Goal: Task Accomplishment & Management: Complete application form

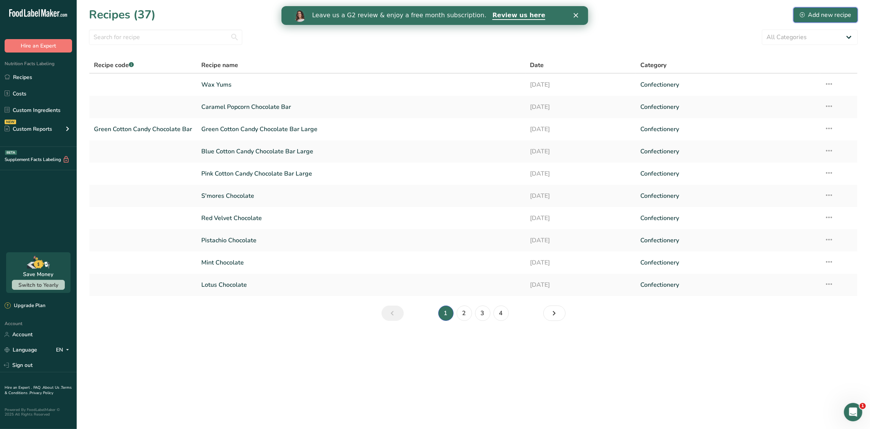
click at [834, 15] on div "Add new recipe" at bounding box center [825, 14] width 51 height 9
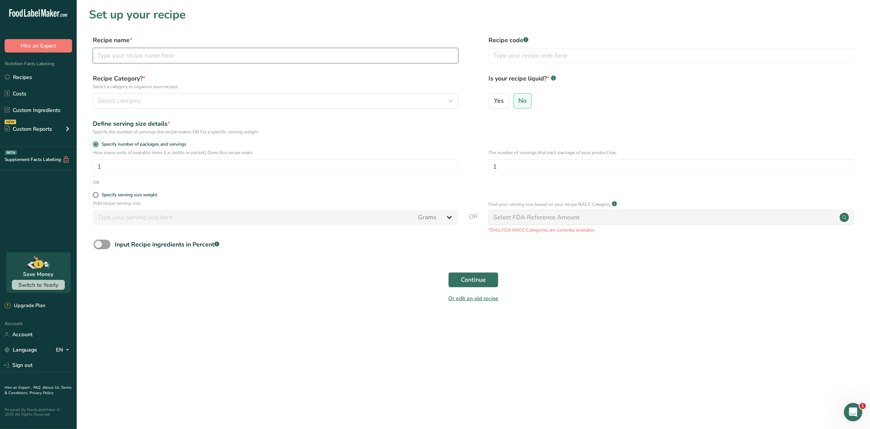
click at [195, 55] on input "text" at bounding box center [275, 55] width 365 height 15
type input "o"
type input "One Bite (Custom)"
click at [150, 97] on div "Select category" at bounding box center [273, 100] width 351 height 9
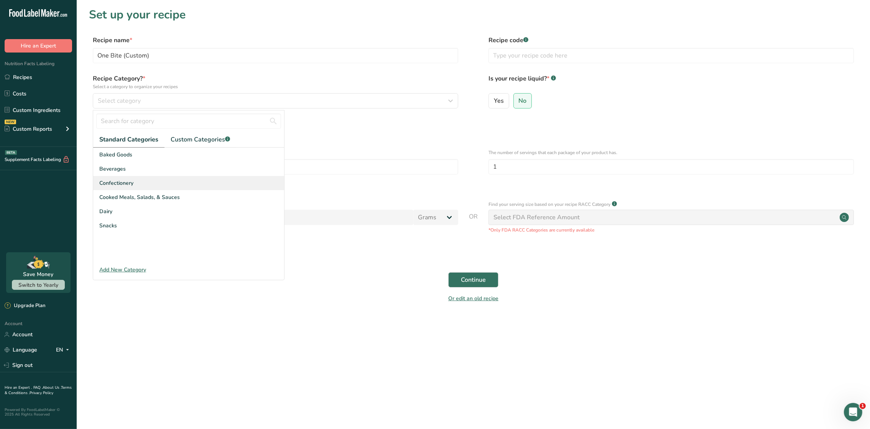
click at [143, 181] on div "Confectionery" at bounding box center [188, 183] width 191 height 14
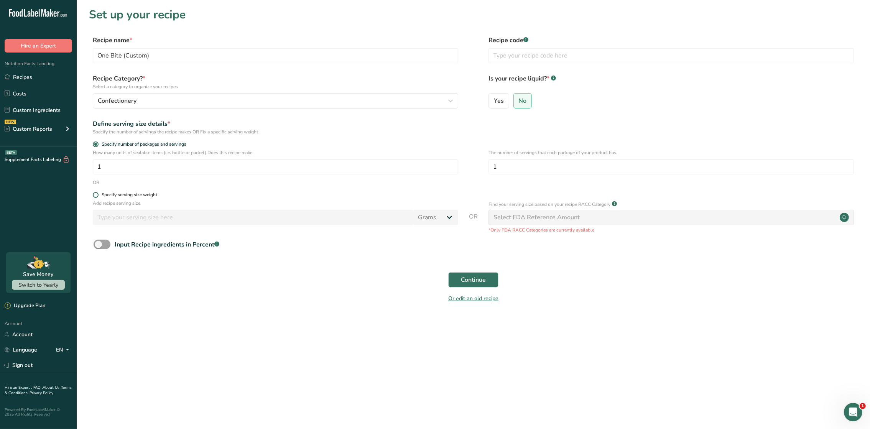
click at [145, 193] on div "Specify serving size weight" at bounding box center [130, 195] width 56 height 6
click at [98, 193] on input "Specify serving size weight" at bounding box center [95, 194] width 5 height 5
radio input "true"
radio input "false"
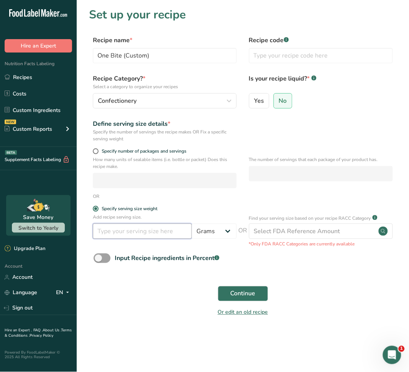
click at [135, 234] on input "number" at bounding box center [142, 231] width 99 height 15
type input "45"
click at [348, 274] on form "Recipe name * One Bite (Custom) Recipe code .a-a{fill:#347362;}.b-a{fill:#fff;}…" at bounding box center [243, 179] width 308 height 286
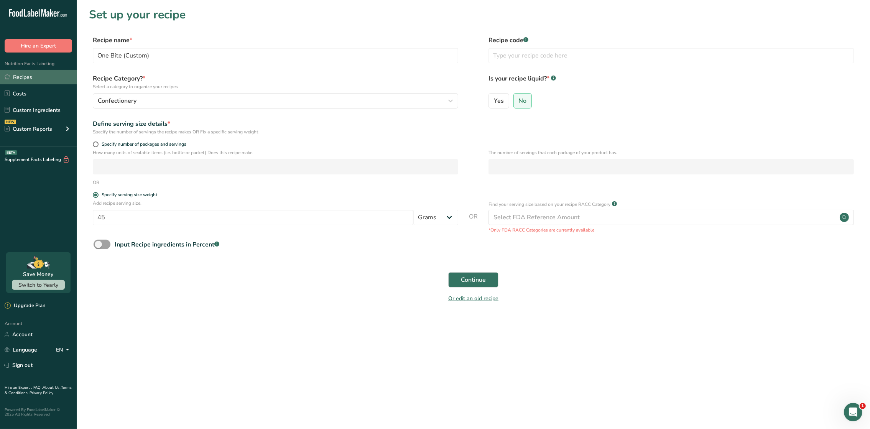
click at [36, 77] on link "Recipes" at bounding box center [38, 77] width 77 height 15
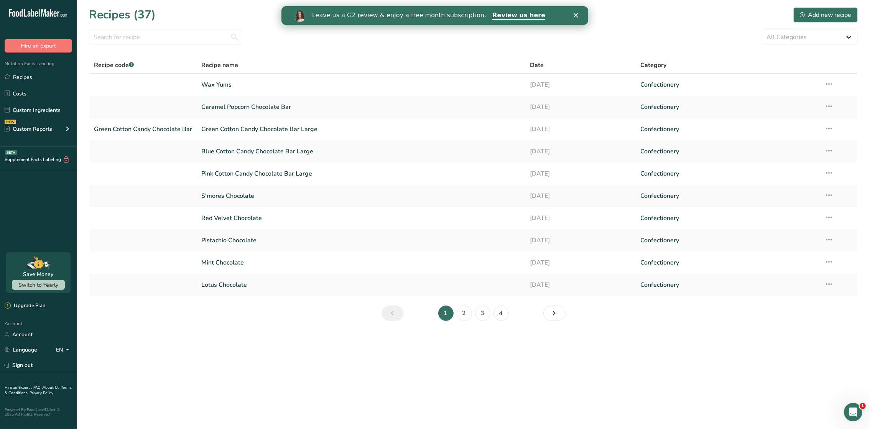
click at [577, 11] on div "Leave us a G2 review & enjoy a free month subscription. Review us here" at bounding box center [434, 15] width 307 height 13
click at [576, 13] on icon "Close" at bounding box center [576, 15] width 5 height 5
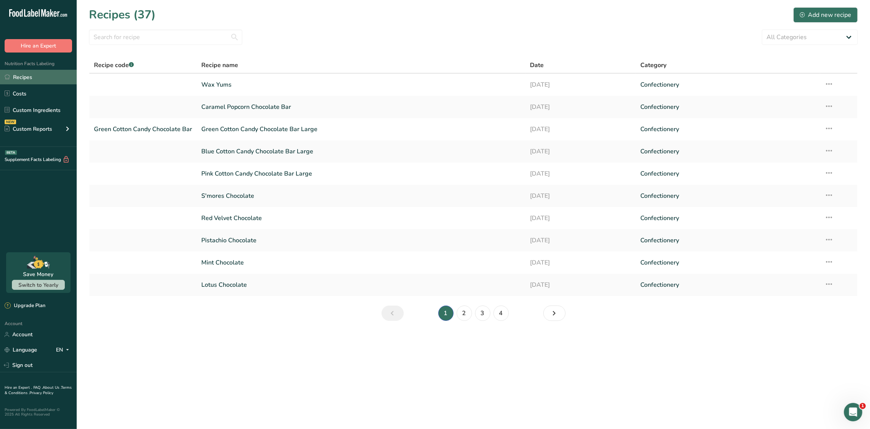
click at [29, 79] on link "Recipes" at bounding box center [38, 77] width 77 height 15
click at [822, 11] on div "Add new recipe" at bounding box center [825, 14] width 51 height 9
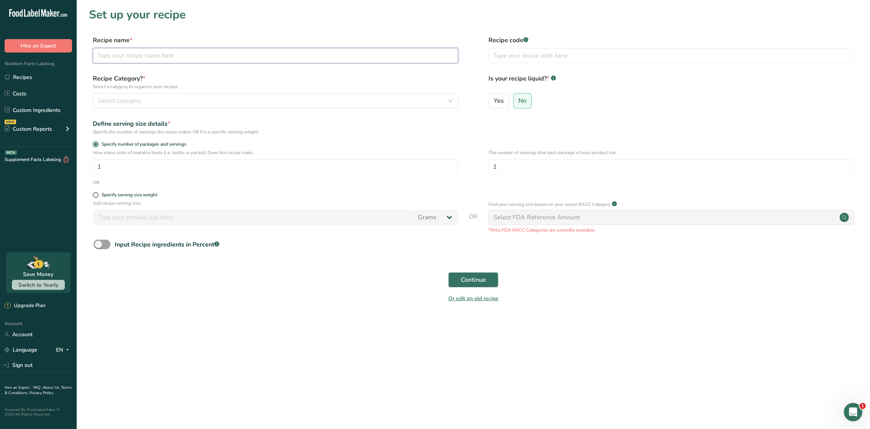
click at [148, 60] on input "text" at bounding box center [275, 55] width 365 height 15
type input "o"
type input "ONE BITE (CUSTOM)"
click at [138, 194] on div "Specify serving size weight" at bounding box center [130, 195] width 56 height 6
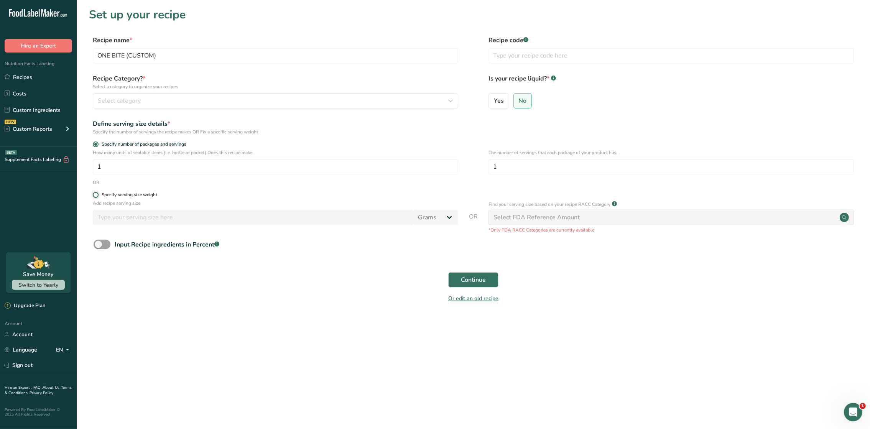
click at [98, 194] on input "Specify serving size weight" at bounding box center [95, 194] width 5 height 5
radio input "true"
radio input "false"
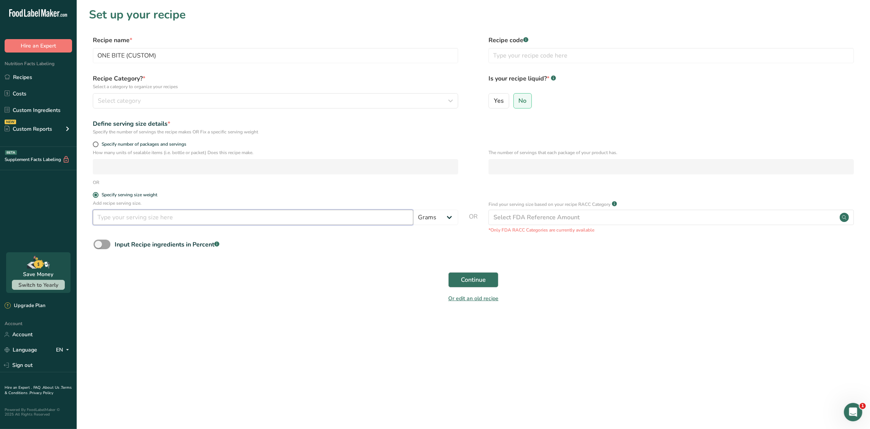
click at [149, 224] on input "number" at bounding box center [253, 217] width 321 height 15
type input "45"
drag, startPoint x: 286, startPoint y: 355, endPoint x: 293, endPoint y: 228, distance: 127.1
click at [289, 341] on main "Set up your recipe Recipe name * ONE BITE (CUSTOM) Recipe code .a-a{fill:#34736…" at bounding box center [435, 214] width 870 height 429
click at [303, 99] on div "Select category" at bounding box center [273, 100] width 351 height 9
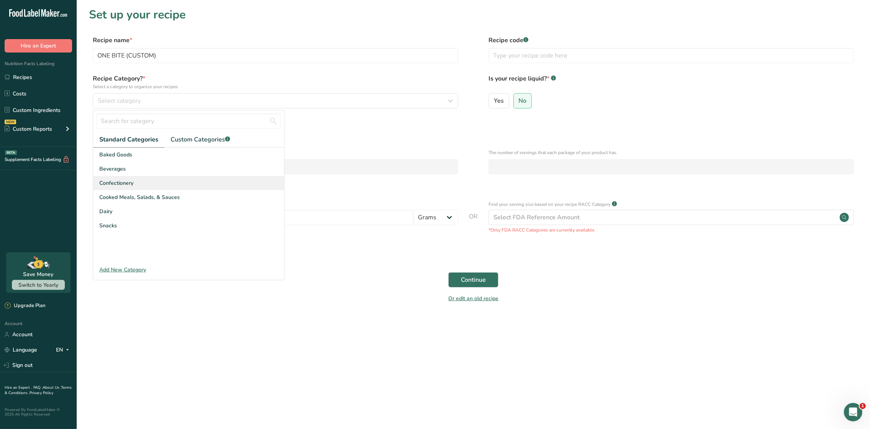
click at [123, 182] on span "Confectionery" at bounding box center [116, 183] width 34 height 8
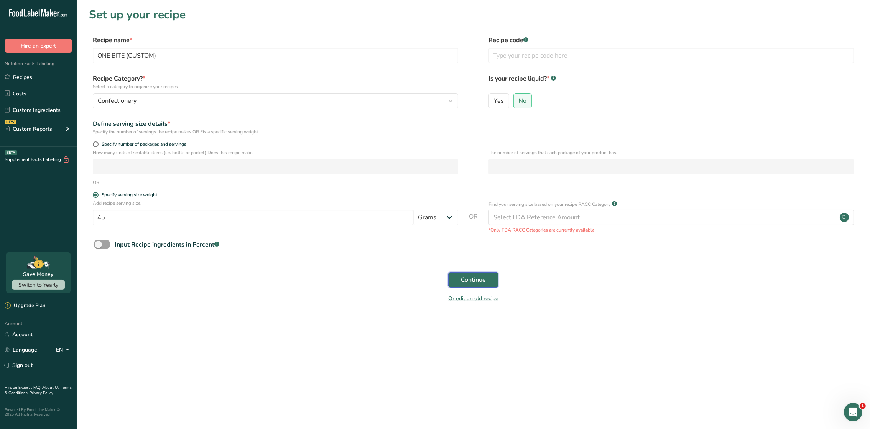
click at [484, 273] on button "Continue" at bounding box center [473, 279] width 50 height 15
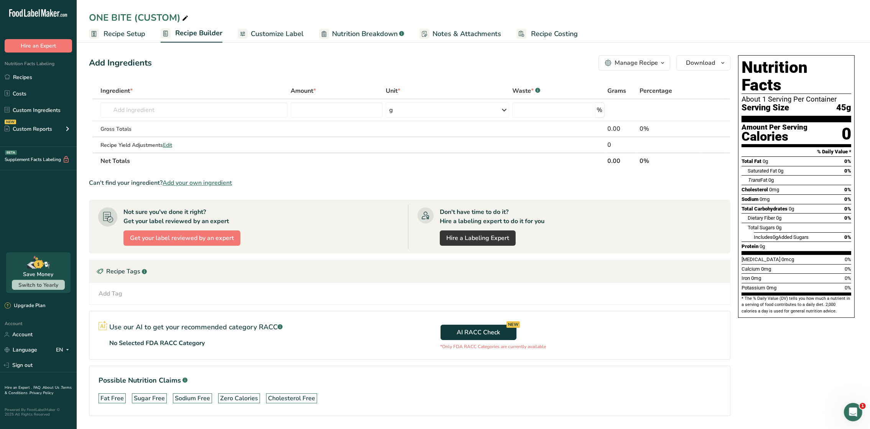
click at [261, 32] on span "Customize Label" at bounding box center [277, 34] width 53 height 10
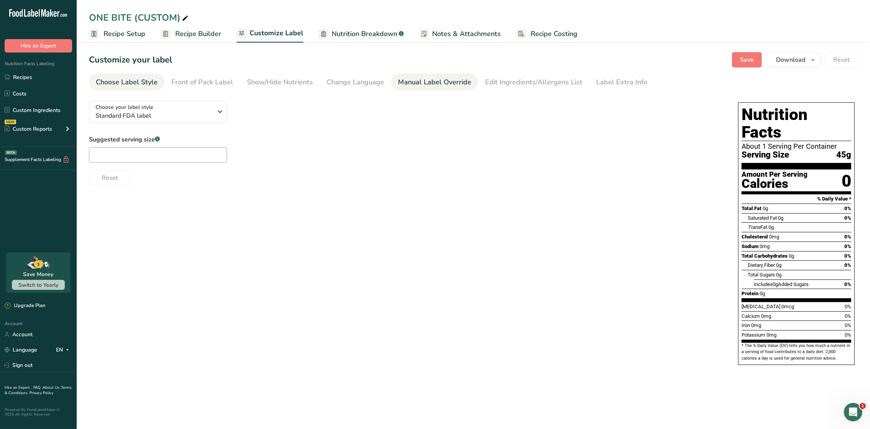
click at [418, 79] on div "Manual Label Override" at bounding box center [434, 82] width 73 height 10
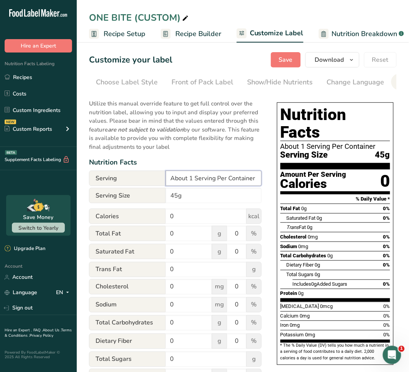
drag, startPoint x: 167, startPoint y: 179, endPoint x: 272, endPoint y: 176, distance: 105.1
click at [272, 176] on div "Choose your label style Standard FDA label USA (FDA) Standard FDA label Tabular…" at bounding box center [243, 295] width 308 height 401
type input "p"
type input "["
type input "P"
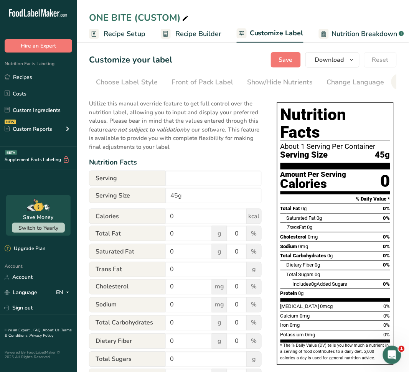
type input "About 1 Serving Per Container"
click at [119, 181] on span "Serving" at bounding box center [127, 178] width 77 height 15
click at [169, 200] on input "45g" at bounding box center [214, 195] width 96 height 15
type input "45g"
drag, startPoint x: 178, startPoint y: 217, endPoint x: 146, endPoint y: 221, distance: 31.6
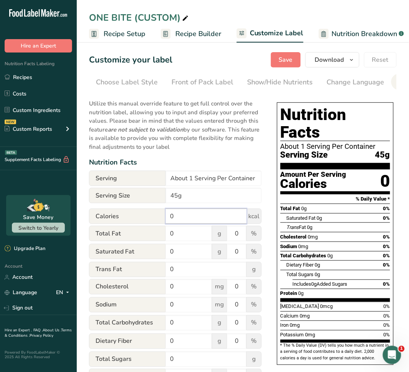
click at [146, 221] on div "Calories 0 kcal" at bounding box center [175, 216] width 173 height 15
type input "160"
click at [162, 237] on div "Total Fat 0 g 0 %" at bounding box center [175, 234] width 173 height 16
type input "7"
drag, startPoint x: 229, startPoint y: 237, endPoint x: 243, endPoint y: 234, distance: 14.4
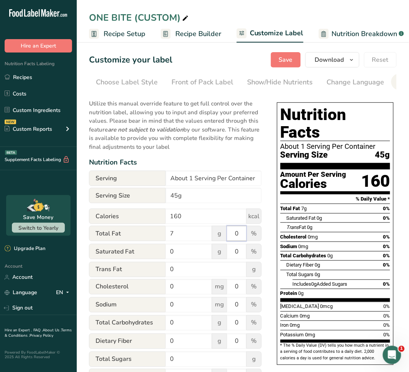
click at [243, 234] on input "0" at bounding box center [236, 233] width 19 height 15
type input "9"
drag, startPoint x: 180, startPoint y: 252, endPoint x: 150, endPoint y: 252, distance: 29.9
click at [150, 252] on div "Saturated Fat 0 g 0 %" at bounding box center [175, 252] width 173 height 16
type input "2.5"
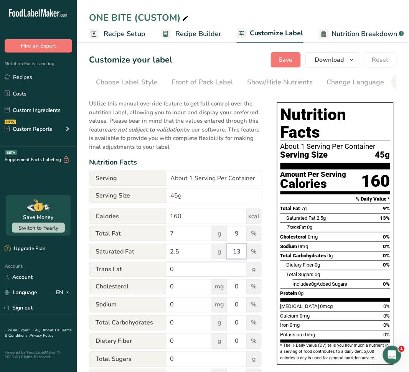
type input "13"
click at [183, 276] on input "0" at bounding box center [206, 269] width 81 height 15
click at [173, 293] on input "0" at bounding box center [189, 286] width 46 height 15
drag, startPoint x: 178, startPoint y: 308, endPoint x: 164, endPoint y: 308, distance: 14.2
click at [164, 308] on div "Sodium 0 mg 0 %" at bounding box center [175, 305] width 173 height 16
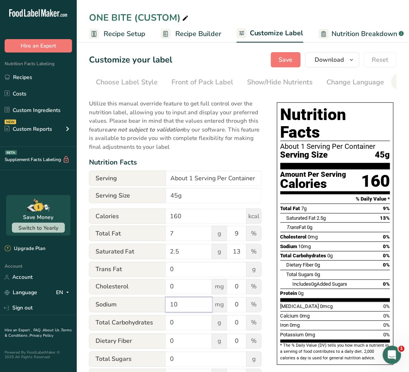
type input "10"
type input "29"
type input "1"
type input "4"
type input "14"
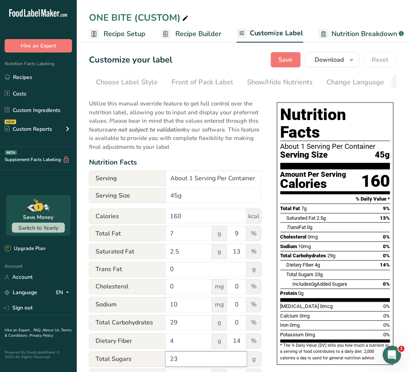
type input "23"
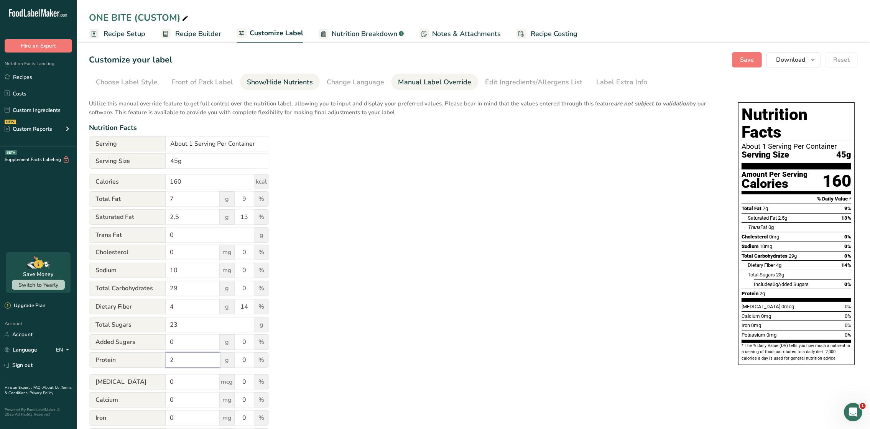
type input "2"
click at [269, 81] on div "Show/Hide Nutrients" at bounding box center [280, 82] width 66 height 10
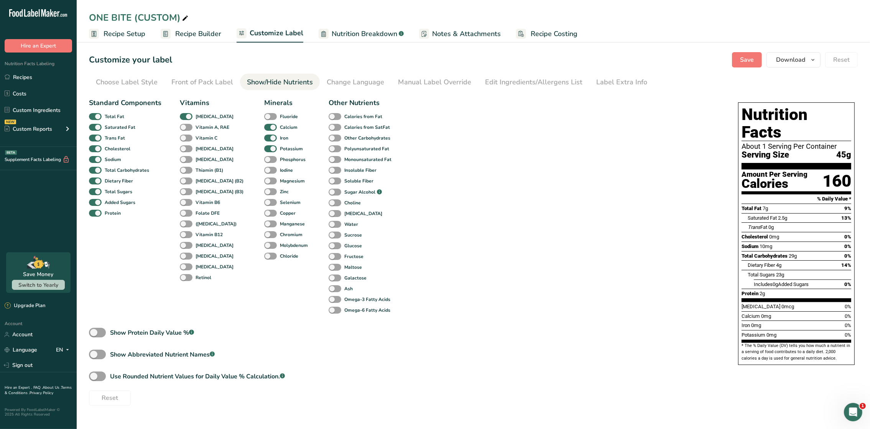
click at [88, 204] on section "Customize your label Save Download Choose what to show on your downloaded label…" at bounding box center [473, 229] width 793 height 378
click at [92, 203] on span at bounding box center [95, 202] width 13 height 7
click at [92, 203] on input "Added Sugars" at bounding box center [91, 202] width 5 height 5
checkbox input "false"
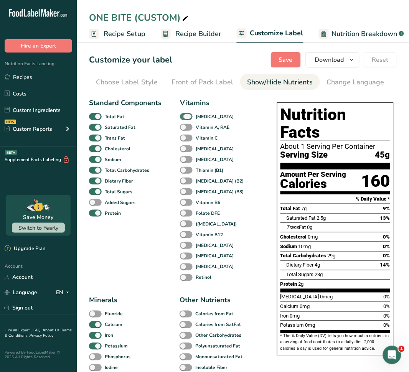
click at [183, 117] on span at bounding box center [186, 116] width 13 height 7
click at [183, 117] on input "[MEDICAL_DATA]" at bounding box center [182, 116] width 5 height 5
checkbox input "false"
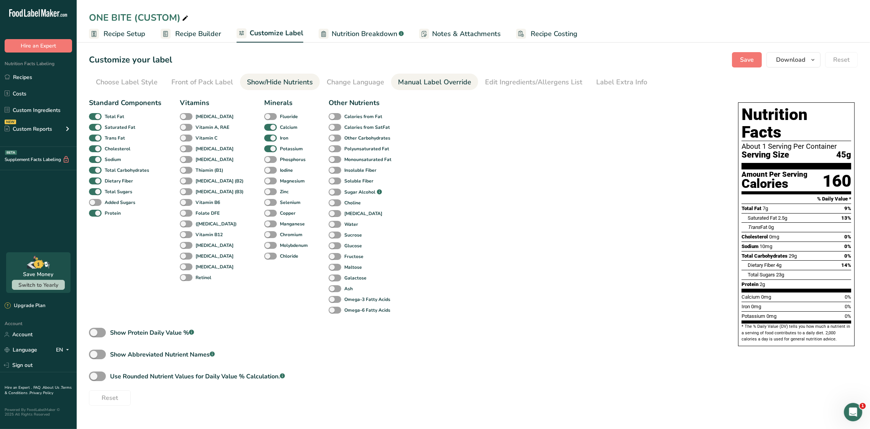
drag, startPoint x: 409, startPoint y: 75, endPoint x: 403, endPoint y: 88, distance: 14.1
click at [409, 75] on link "Manual Label Override" at bounding box center [434, 82] width 73 height 17
type input "0"
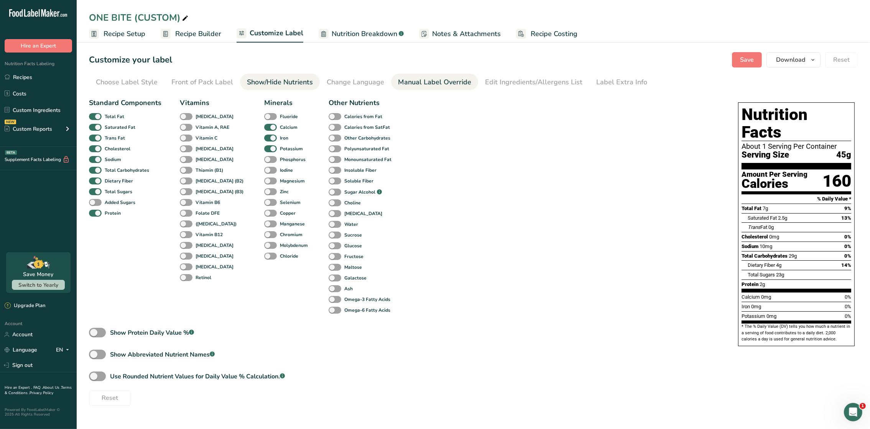
type input "0"
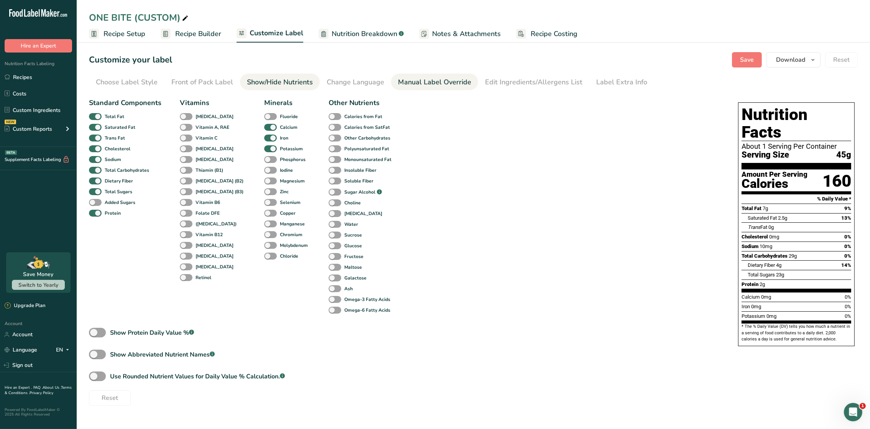
type input "0"
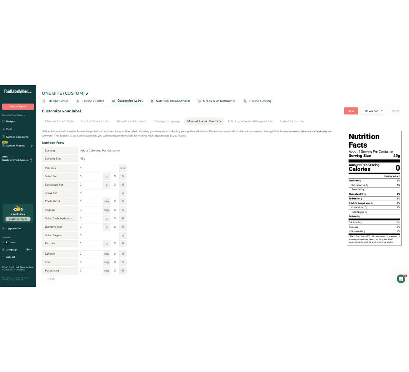
scroll to position [8, 0]
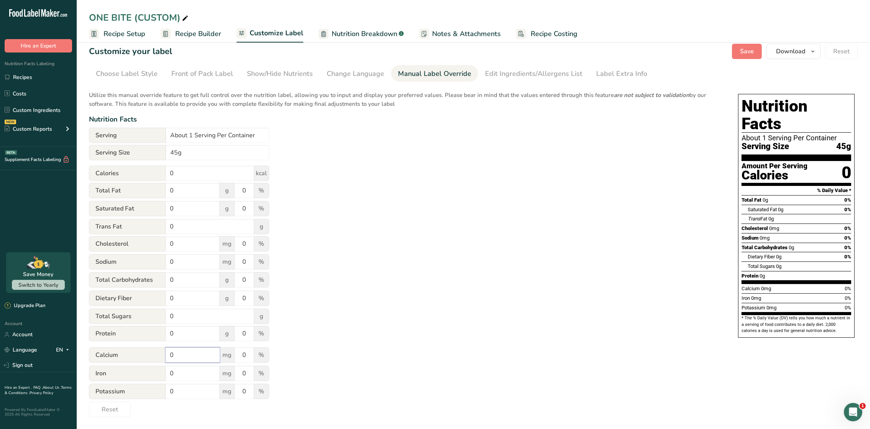
drag, startPoint x: 187, startPoint y: 351, endPoint x: 155, endPoint y: 347, distance: 32.5
click at [155, 347] on form "Serving About 1 Serving Per Container Serving Size 45g Calories 0 kcal Total Fa…" at bounding box center [179, 272] width 180 height 289
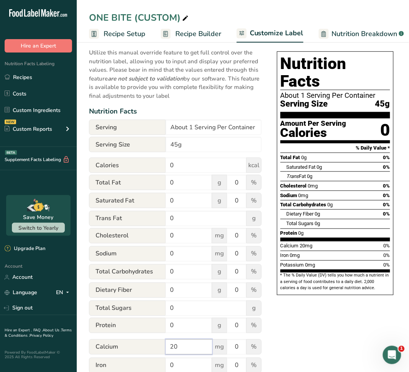
scroll to position [102, 0]
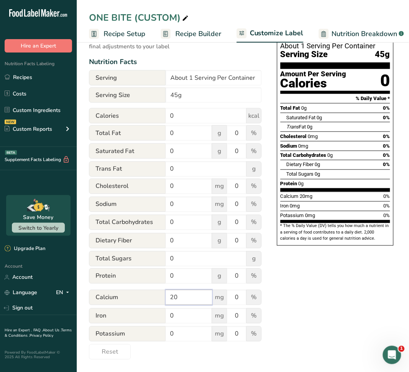
type input "20"
click at [151, 337] on div "Potassium 0 mg 0 %" at bounding box center [175, 334] width 173 height 16
type input "250"
drag, startPoint x: 242, startPoint y: 337, endPoint x: 222, endPoint y: 335, distance: 20.8
click at [222, 335] on div "Potassium 250 mg 0 %" at bounding box center [175, 334] width 173 height 16
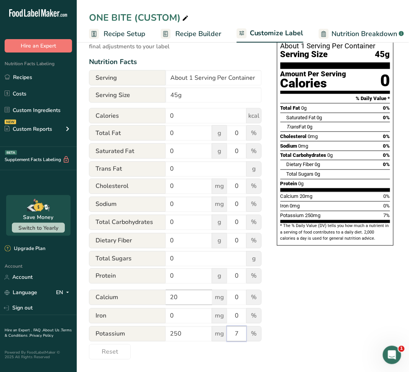
type input "7"
click at [196, 301] on input "20" at bounding box center [189, 297] width 46 height 15
drag, startPoint x: 234, startPoint y: 298, endPoint x: 220, endPoint y: 298, distance: 13.0
click at [227, 298] on input "0" at bounding box center [236, 297] width 19 height 15
type input "2"
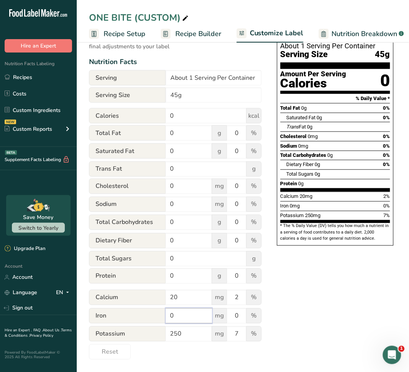
drag, startPoint x: 187, startPoint y: 323, endPoint x: 154, endPoint y: 314, distance: 34.3
click at [154, 314] on div "Iron 0 mg 0 %" at bounding box center [175, 316] width 173 height 16
type input "1.75"
drag, startPoint x: 241, startPoint y: 319, endPoint x: 216, endPoint y: 317, distance: 25.0
click at [216, 317] on div "Iron 1.75 mg 0 %" at bounding box center [175, 316] width 173 height 16
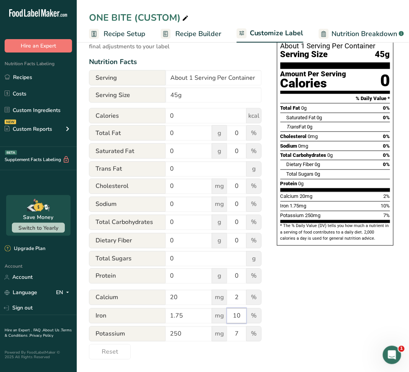
type input "10"
click at [407, 294] on section "Customize your label Save Download Choose what to show on your downloaded label…" at bounding box center [243, 155] width 332 height 433
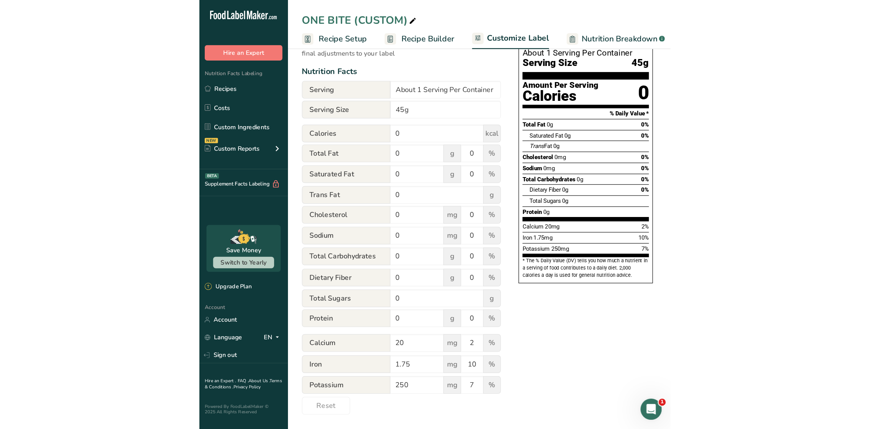
scroll to position [8, 0]
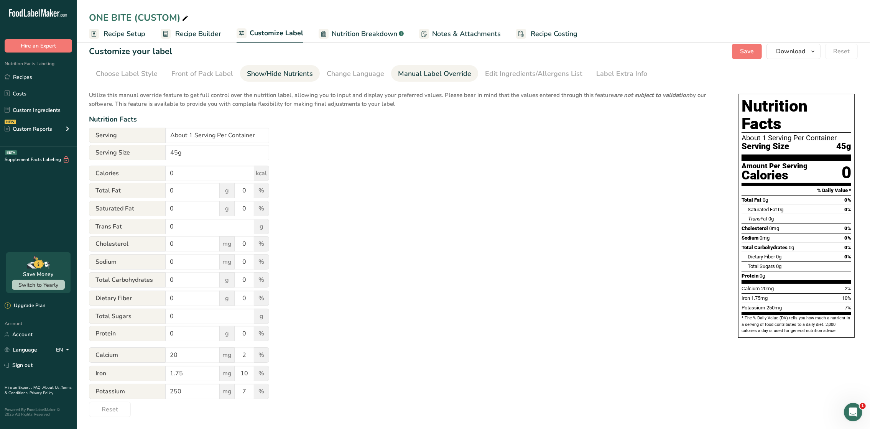
click at [288, 71] on div "Show/Hide Nutrients" at bounding box center [280, 74] width 66 height 10
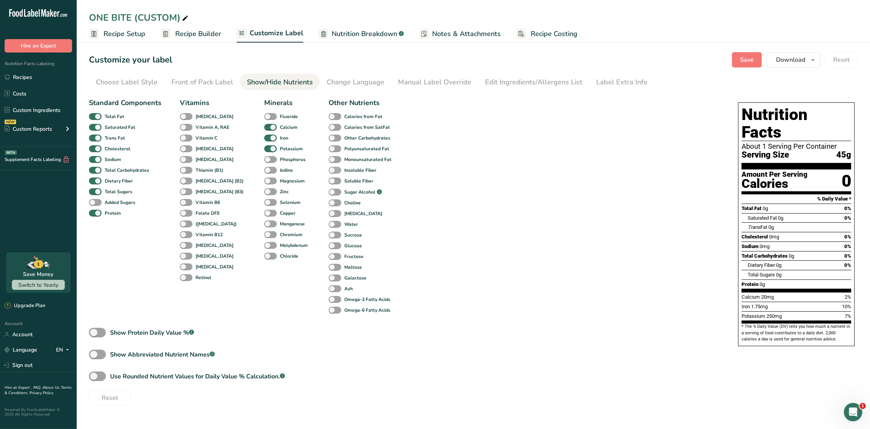
scroll to position [0, 0]
click at [98, 337] on span at bounding box center [97, 333] width 17 height 10
click at [94, 335] on input "Show Protein Daily Value % .a-a{fill:#347362;}.b-a{fill:#fff;}" at bounding box center [91, 332] width 5 height 5
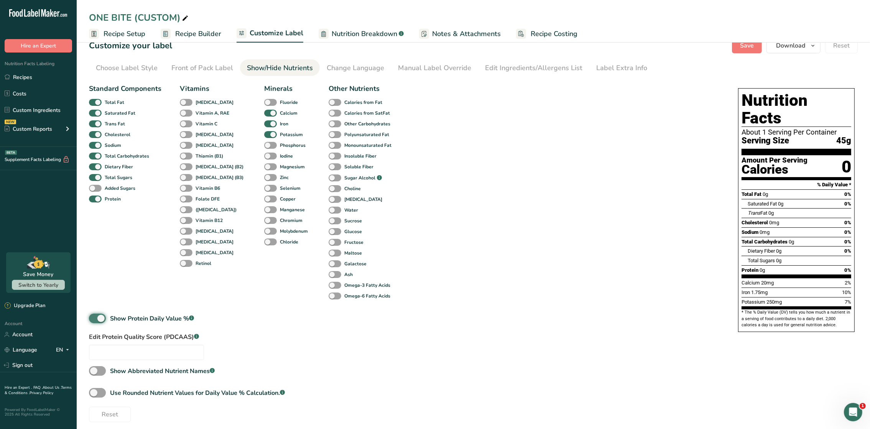
scroll to position [28, 0]
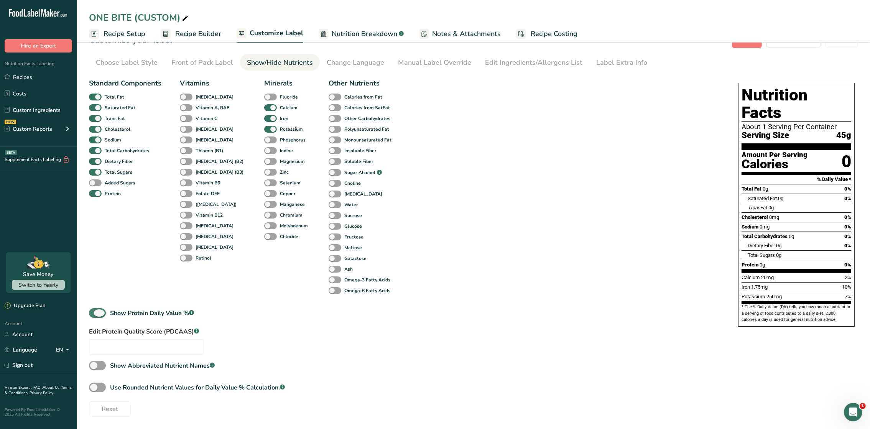
click at [91, 310] on span at bounding box center [97, 313] width 17 height 10
click at [91, 311] on input "Show Protein Daily Value % .a-a{fill:#347362;}.b-a{fill:#fff;}" at bounding box center [91, 313] width 5 height 5
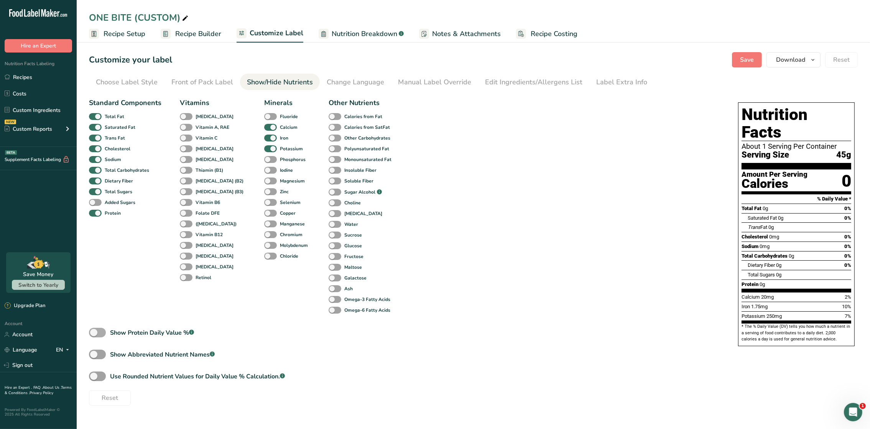
click at [98, 336] on span at bounding box center [97, 333] width 17 height 10
click at [94, 335] on input "Show Protein Daily Value % .a-a{fill:#347362;}.b-a{fill:#fff;}" at bounding box center [91, 332] width 5 height 5
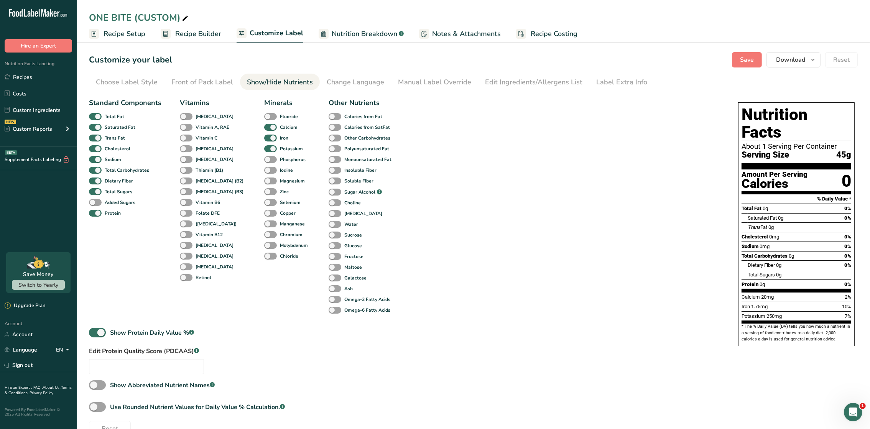
click at [94, 339] on div "Show Protein Daily Value % .a-a{fill:#347362;}.b-a{fill:#fff;}" at bounding box center [146, 333] width 114 height 11
click at [94, 337] on span at bounding box center [97, 333] width 17 height 10
click at [94, 335] on input "Show Protein Daily Value % .a-a{fill:#347362;}.b-a{fill:#fff;}" at bounding box center [91, 332] width 5 height 5
checkbox input "false"
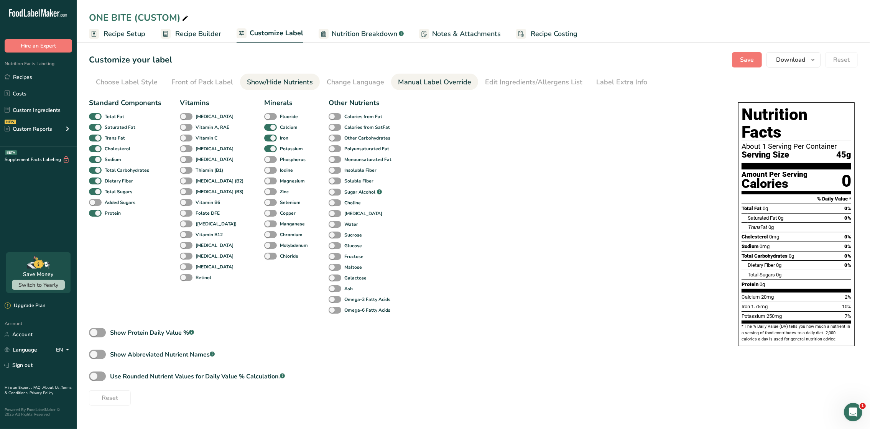
click at [439, 81] on div "Manual Label Override" at bounding box center [434, 82] width 73 height 10
type input "0"
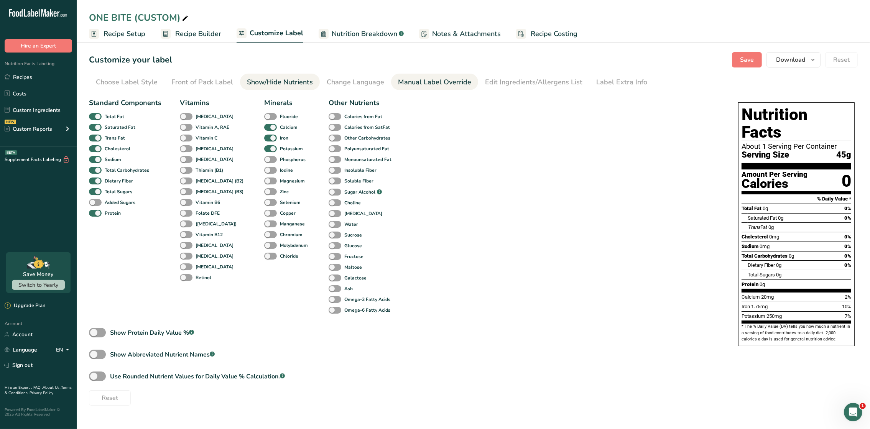
type input "0"
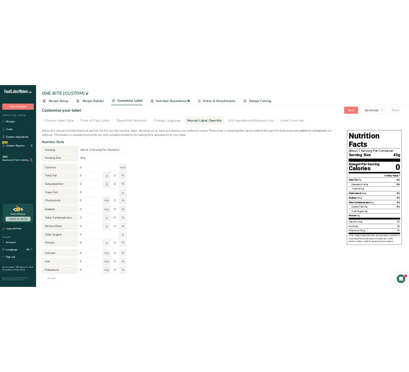
scroll to position [8, 0]
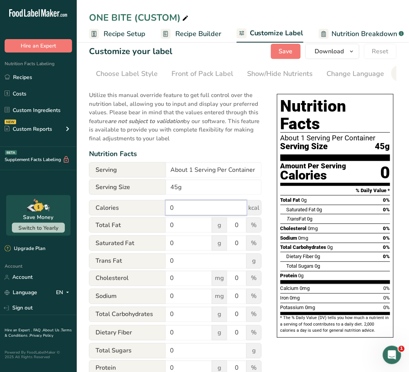
drag, startPoint x: 185, startPoint y: 212, endPoint x: 145, endPoint y: 209, distance: 40.0
click at [145, 209] on div "Calories 0 kcal" at bounding box center [175, 207] width 173 height 15
type input "160"
type input "7"
type input "9"
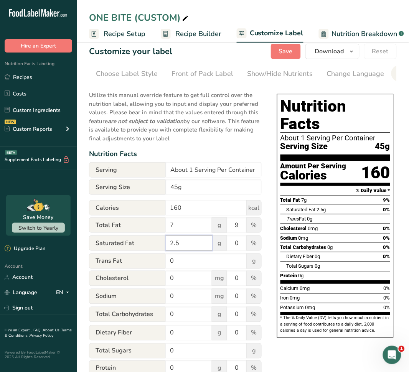
type input "2.5"
type input "3"
type input "1"
type input "0"
drag, startPoint x: 183, startPoint y: 296, endPoint x: 153, endPoint y: 299, distance: 30.4
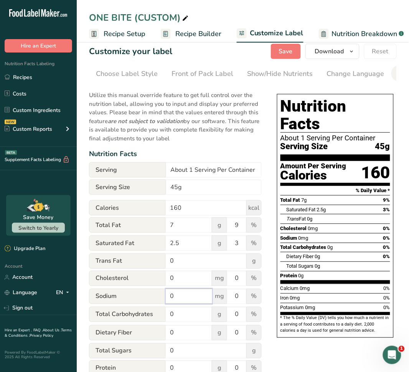
click at [153, 299] on div "Sodium 0 mg 0 %" at bounding box center [175, 297] width 173 height 16
type input "10"
drag, startPoint x: 187, startPoint y: 318, endPoint x: 160, endPoint y: 319, distance: 27.2
click at [160, 319] on div "Total Carbohydrates 0 g 0 %" at bounding box center [175, 315] width 173 height 16
type input "29"
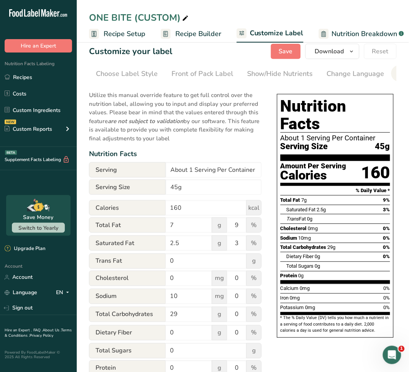
click at [252, 316] on span "%" at bounding box center [253, 314] width 15 height 15
drag, startPoint x: 181, startPoint y: 333, endPoint x: 154, endPoint y: 333, distance: 26.8
click at [154, 333] on div "Dietary Fiber 0 g 0 %" at bounding box center [175, 333] width 173 height 16
type input "4"
drag, startPoint x: 182, startPoint y: 351, endPoint x: 146, endPoint y: 353, distance: 35.7
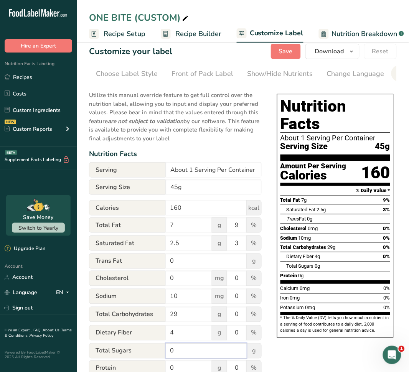
click at [146, 353] on div "Total Sugars 0 g" at bounding box center [175, 350] width 173 height 15
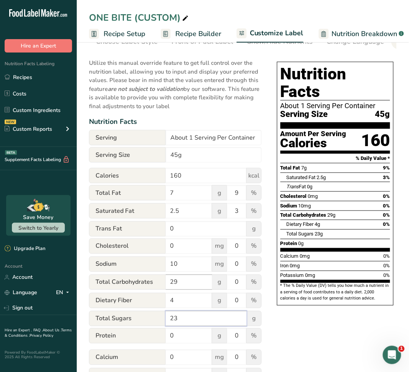
scroll to position [66, 0]
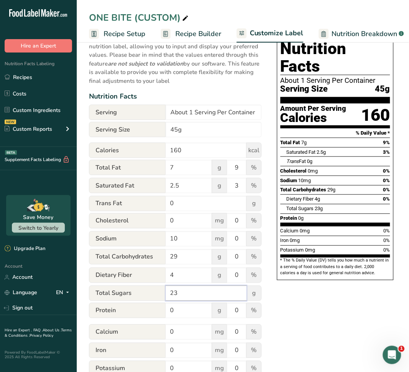
type input "23"
click at [163, 308] on div "Protein 0 g 0 %" at bounding box center [175, 311] width 173 height 16
type input "2"
drag, startPoint x: 189, startPoint y: 334, endPoint x: 152, endPoint y: 335, distance: 36.8
click at [152, 335] on div "Calcium 0 mg 0 %" at bounding box center [175, 332] width 173 height 16
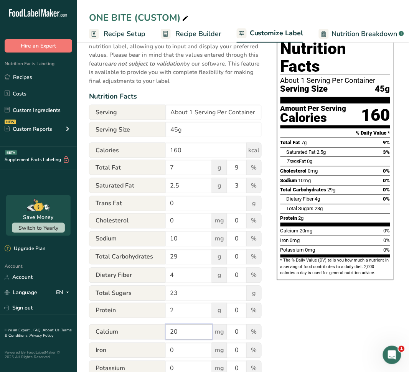
type input "20"
type input "2"
drag, startPoint x: 189, startPoint y: 360, endPoint x: 148, endPoint y: 353, distance: 42.1
click at [148, 353] on div "Iron 0 mg 0 %" at bounding box center [175, 351] width 173 height 17
drag, startPoint x: 149, startPoint y: 352, endPoint x: 180, endPoint y: 345, distance: 31.9
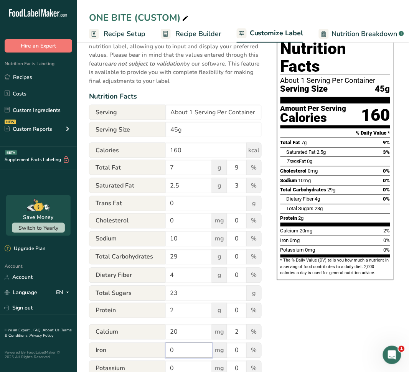
click at [179, 345] on input "0" at bounding box center [189, 350] width 46 height 15
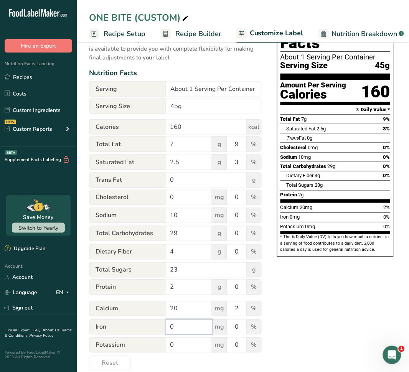
scroll to position [102, 0]
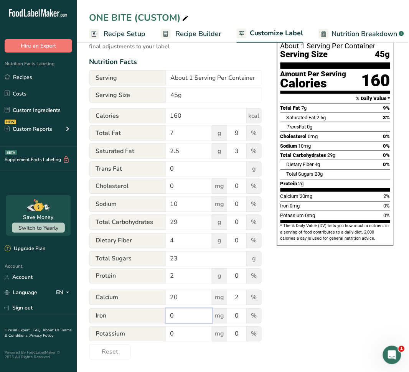
click at [196, 308] on input "0" at bounding box center [189, 315] width 46 height 15
click at [199, 318] on input "0" at bounding box center [189, 315] width 46 height 15
type input "1.75"
type input "10"
drag, startPoint x: 194, startPoint y: 337, endPoint x: 147, endPoint y: 337, distance: 47.2
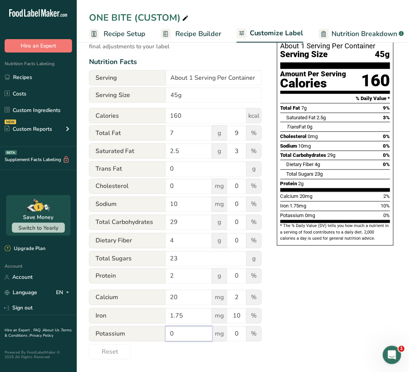
click at [147, 337] on div "Potassium 0 mg 0 %" at bounding box center [175, 334] width 173 height 16
type input "250"
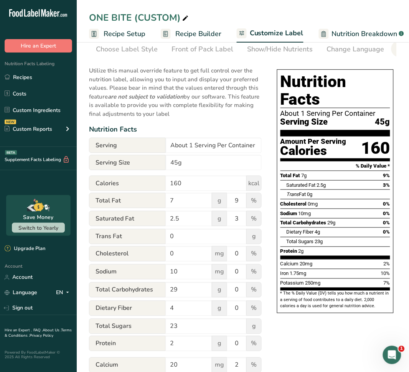
scroll to position [0, 0]
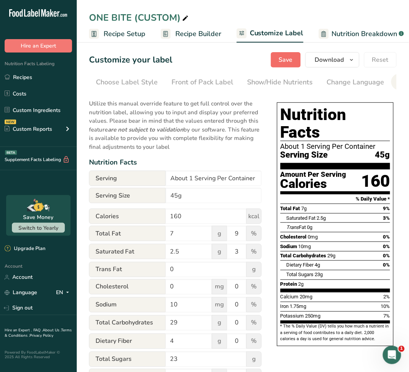
type input "7"
click at [297, 66] on button "Save" at bounding box center [286, 59] width 30 height 15
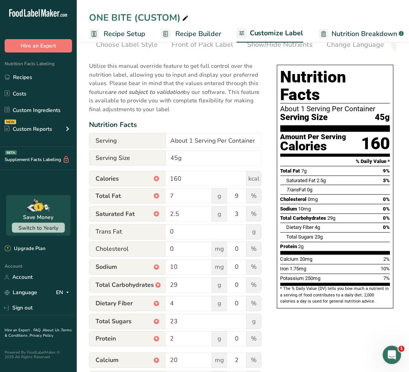
scroll to position [58, 0]
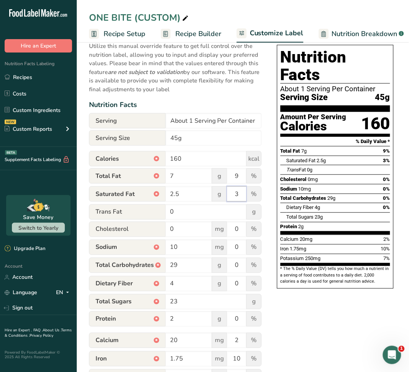
drag, startPoint x: 240, startPoint y: 193, endPoint x: 230, endPoint y: 193, distance: 10.0
click at [230, 193] on input "3" at bounding box center [236, 193] width 19 height 15
type input "13"
click at [311, 321] on div "Choose your label style Standard FDA label USA (FDA) Standard FDA label Tabular…" at bounding box center [243, 219] width 308 height 365
drag, startPoint x: 234, startPoint y: 284, endPoint x: 247, endPoint y: 286, distance: 13.6
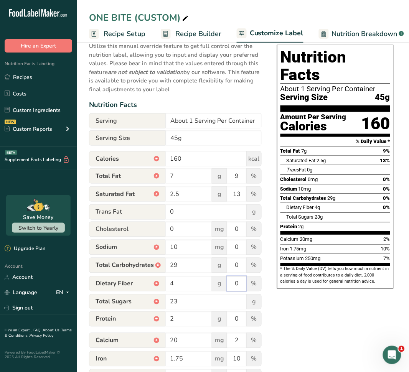
click at [251, 286] on div "Dietary Fiber * 4 g 0 %" at bounding box center [175, 284] width 173 height 16
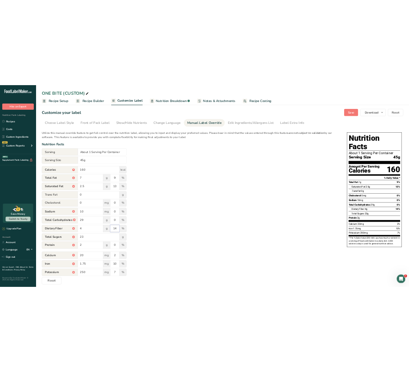
scroll to position [0, 0]
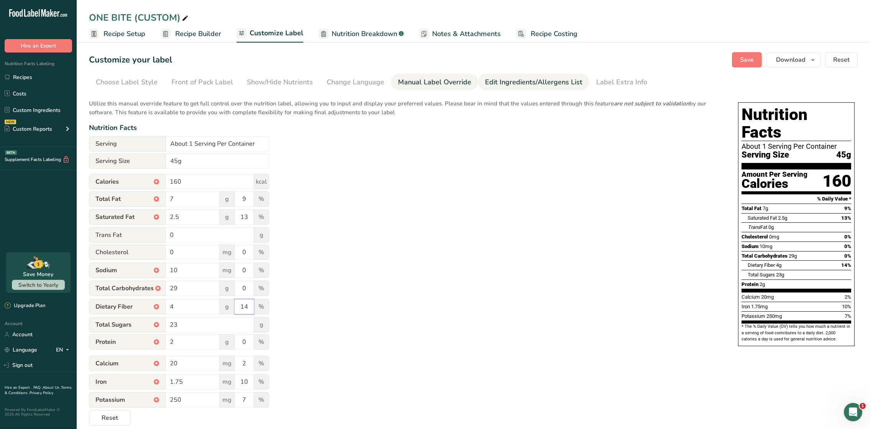
type input "14"
click at [502, 81] on div "Edit Ingredients/Allergens List" at bounding box center [533, 82] width 97 height 10
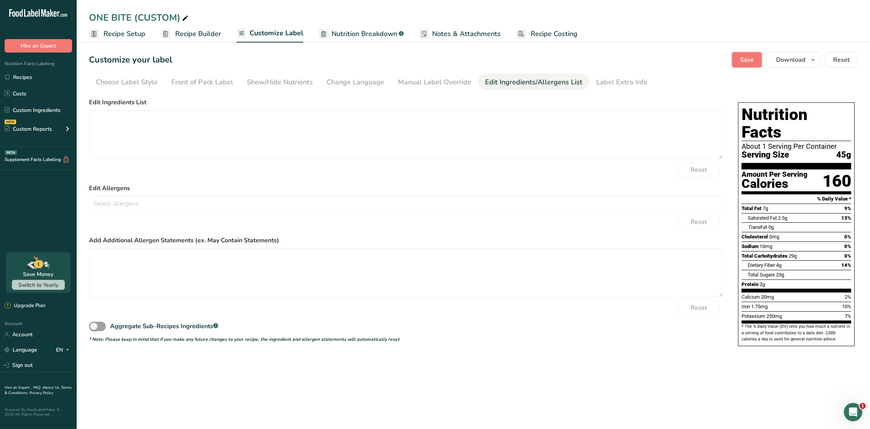
click at [743, 61] on span "Save" at bounding box center [747, 59] width 14 height 9
click at [272, 143] on textarea at bounding box center [406, 134] width 634 height 49
paste textarea "Deglet Noor Dates, Vegan Dark Chocolate (Cocoa Mass, Cocoa Butter, Natural Vani…"
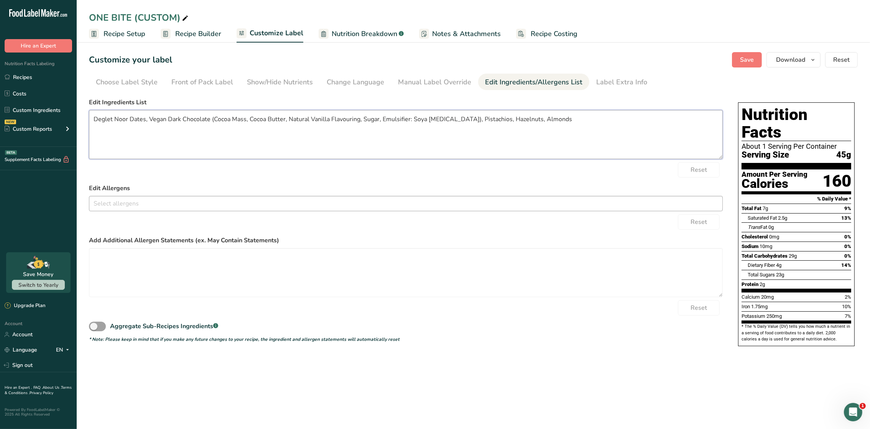
type textarea "Deglet Noor Dates, Vegan Dark Chocolate (Cocoa Mass, Cocoa Butter, Natural Vani…"
click at [189, 206] on input "text" at bounding box center [405, 203] width 633 height 12
type input "Pis"
type input "hazeln"
type input "almon"
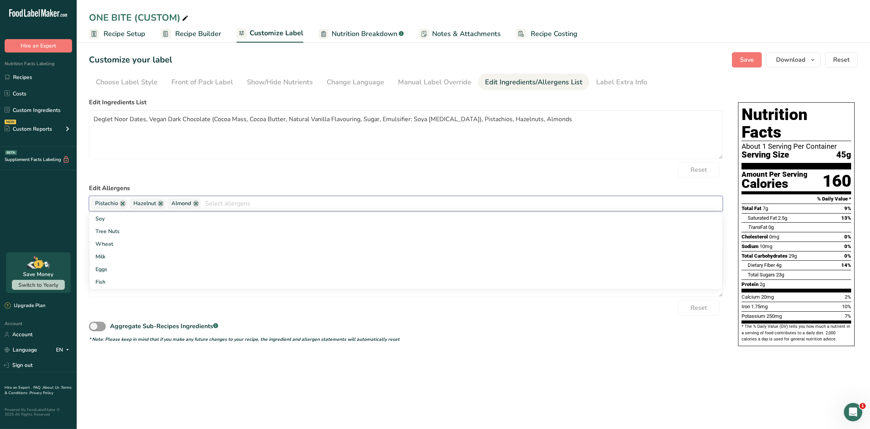
click at [485, 354] on section "Customize your label Save Download Choose what to show on your downloaded label…" at bounding box center [473, 203] width 793 height 326
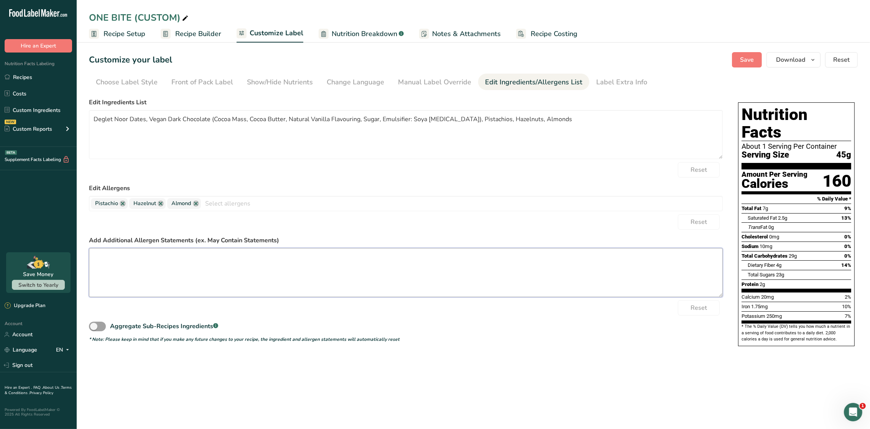
click at [167, 262] on textarea at bounding box center [406, 272] width 634 height 49
type textarea "Tree Nuts, Pit fragments, Soy"
click at [749, 59] on span "Save" at bounding box center [747, 59] width 14 height 9
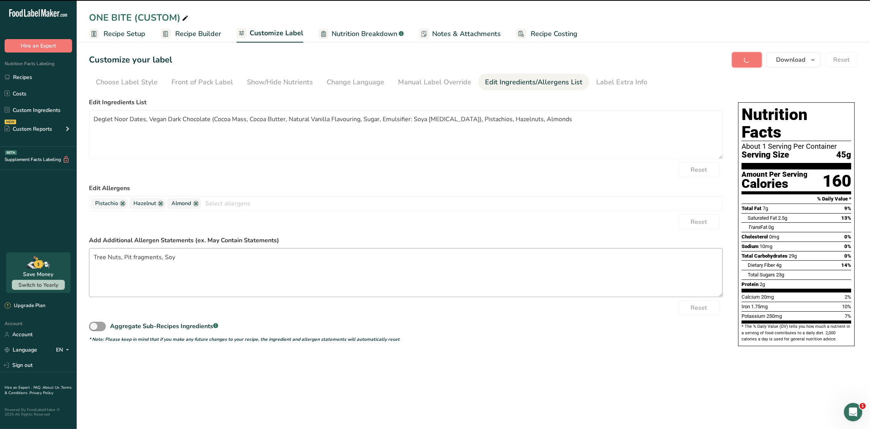
type textarea "Deglet Noor Dates, Vegan Dark Chocolate (Cocoa Mass, Cocoa Butter, Natural Vani…"
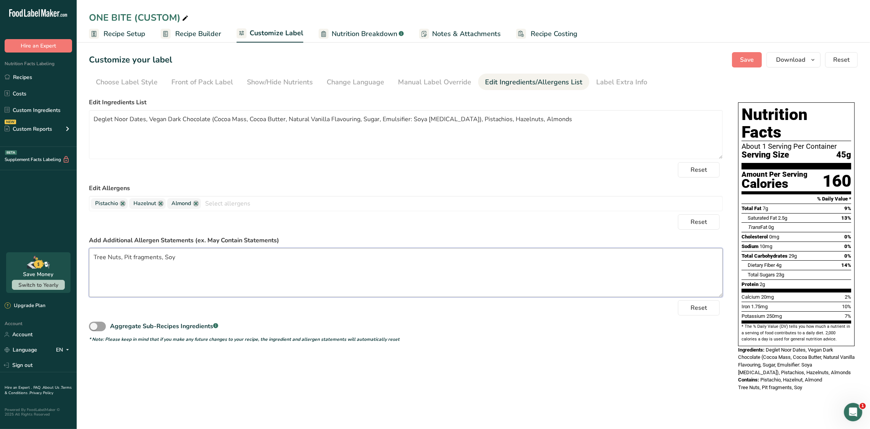
click at [95, 258] on textarea "Tree Nuts, Pit fragments, Soy" at bounding box center [406, 272] width 634 height 49
click at [92, 257] on textarea "Tree Nuts, Pit fragments, Soy" at bounding box center [406, 272] width 634 height 49
click at [743, 60] on span "Save" at bounding box center [747, 59] width 14 height 9
click at [109, 262] on textarea "May contain: Tree Nuts, Pit fragments, Soy" at bounding box center [406, 272] width 634 height 49
type textarea "May Contain: Tree Nuts, Pit fragments, Soy"
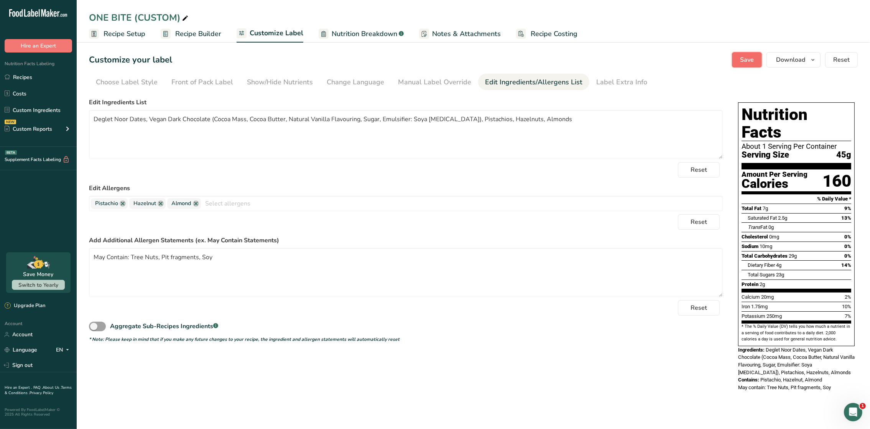
click at [749, 54] on button "Save" at bounding box center [747, 59] width 30 height 15
click at [747, 50] on section "Customize your label Save Download Choose what to show on your downloaded label…" at bounding box center [473, 226] width 793 height 372
click at [747, 63] on span "Save" at bounding box center [747, 59] width 14 height 9
click at [786, 63] on span "Download" at bounding box center [790, 59] width 29 height 9
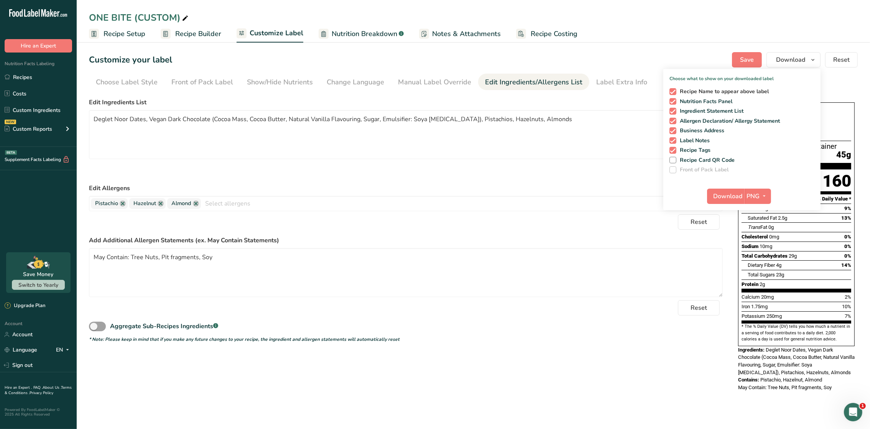
click at [670, 90] on span at bounding box center [672, 91] width 7 height 7
click at [670, 90] on input "Recipe Name to appear above label" at bounding box center [671, 91] width 5 height 5
checkbox input "false"
click at [670, 128] on span at bounding box center [672, 130] width 7 height 7
click at [670, 128] on input "Business Address" at bounding box center [671, 130] width 5 height 5
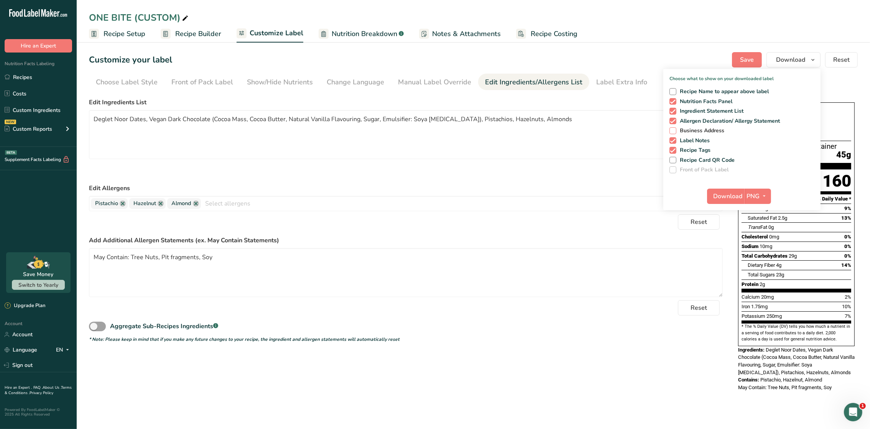
click at [670, 128] on span at bounding box center [672, 130] width 7 height 7
click at [670, 128] on input "Business Address" at bounding box center [671, 130] width 5 height 5
checkbox input "true"
click at [726, 198] on span "Download" at bounding box center [728, 196] width 29 height 9
click at [275, 37] on span "Customize Label" at bounding box center [277, 33] width 54 height 10
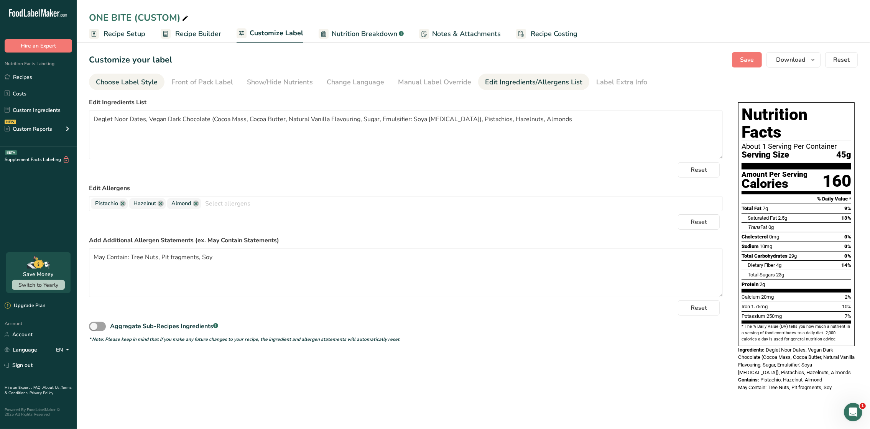
click at [137, 85] on div "Choose Label Style" at bounding box center [127, 82] width 62 height 10
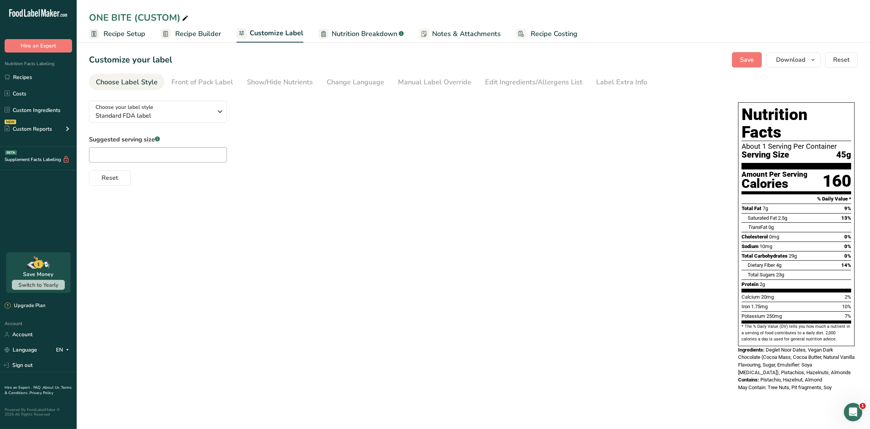
drag, startPoint x: 26, startPoint y: 76, endPoint x: 540, endPoint y: 43, distance: 514.5
click at [26, 76] on link "Recipes" at bounding box center [38, 77] width 77 height 15
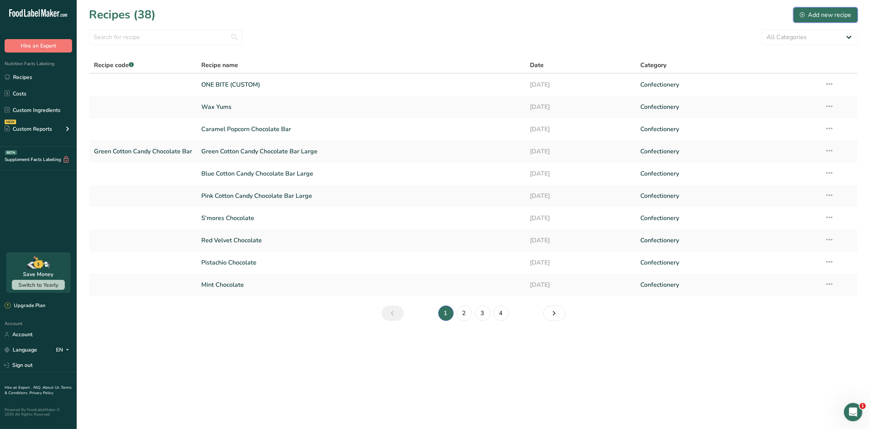
click at [824, 12] on div "Add new recipe" at bounding box center [825, 14] width 51 height 9
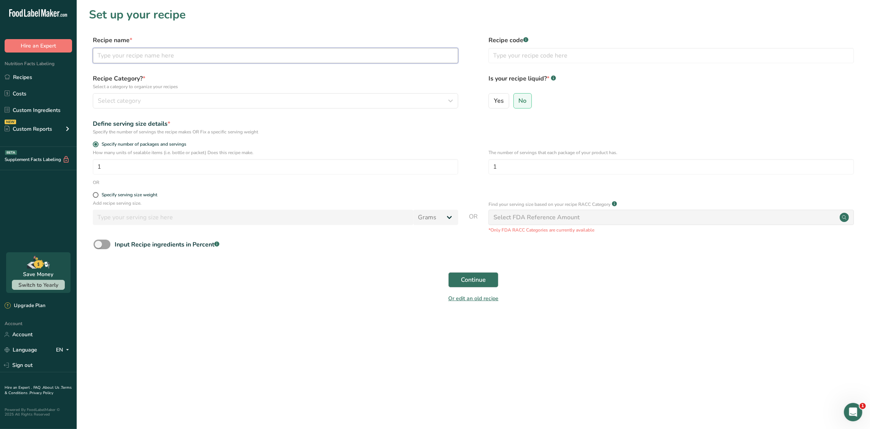
click at [166, 55] on input "text" at bounding box center [275, 55] width 365 height 15
type input "tw"
drag, startPoint x: 510, startPoint y: 55, endPoint x: 459, endPoint y: 49, distance: 51.8
click at [459, 49] on div "Recipe name * Recipe code .a-a{fill:#347362;}.b-a{fill:#fff;} tw" at bounding box center [473, 52] width 769 height 32
click at [279, 61] on input "text" at bounding box center [275, 55] width 365 height 15
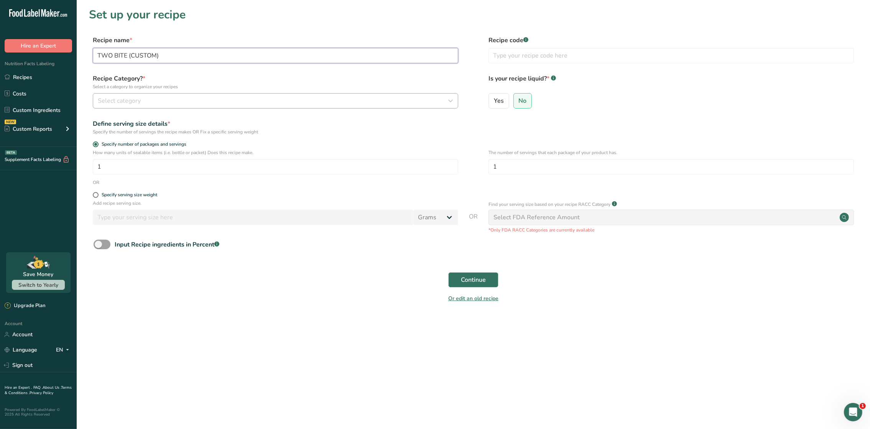
type input "TWO BITE (CUSTOM)"
click at [253, 103] on div "Select category" at bounding box center [273, 100] width 351 height 9
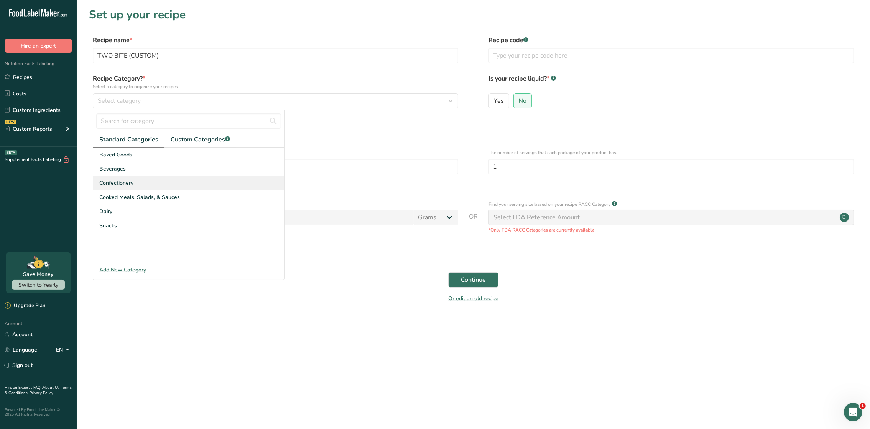
click at [157, 181] on div "Confectionery" at bounding box center [188, 183] width 191 height 14
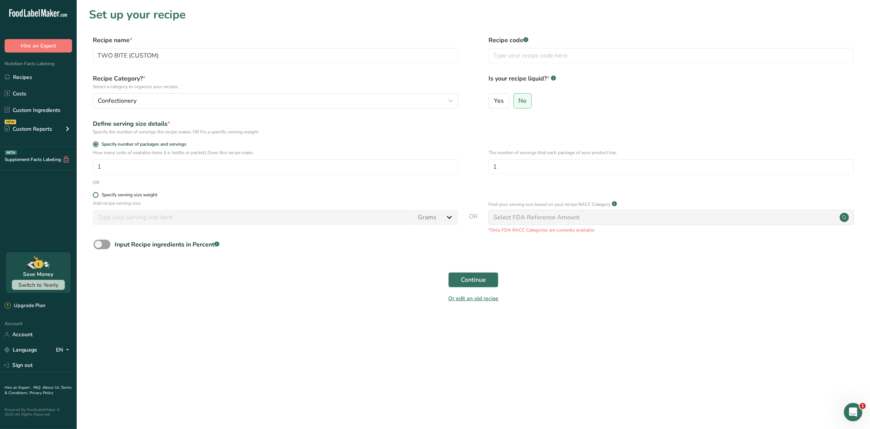
click at [153, 196] on div "Specify serving size weight" at bounding box center [130, 195] width 56 height 6
click at [98, 196] on input "Specify serving size weight" at bounding box center [95, 194] width 5 height 5
radio input "true"
radio input "false"
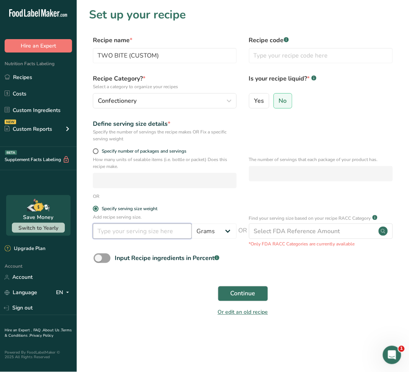
click at [157, 226] on input "number" at bounding box center [142, 231] width 99 height 15
type input "25"
click at [303, 279] on form "Recipe name * TWO BITE (CUSTOM) Recipe code .a-a{fill:#347362;}.b-a{fill:#fff;}…" at bounding box center [243, 179] width 308 height 286
click at [245, 292] on span "Continue" at bounding box center [242, 293] width 25 height 9
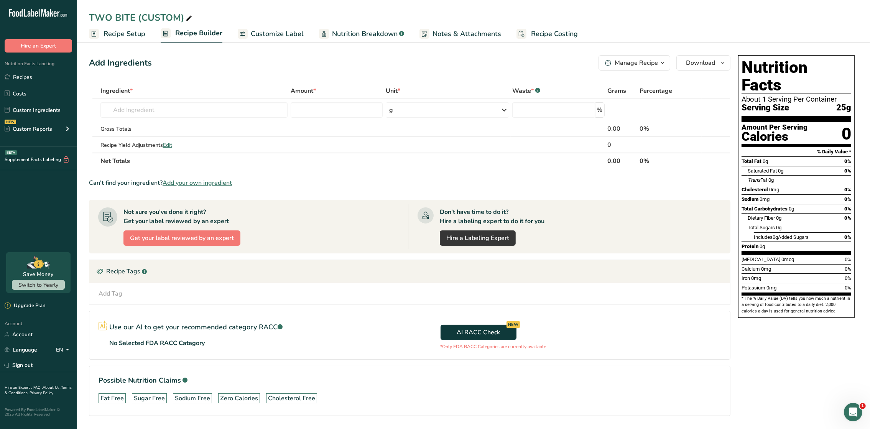
click at [263, 32] on span "Customize Label" at bounding box center [277, 34] width 53 height 10
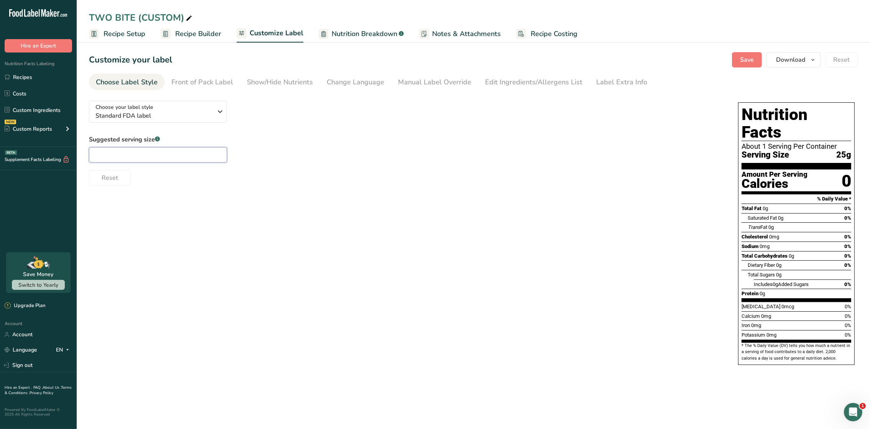
click at [174, 154] on input "text" at bounding box center [158, 154] width 138 height 15
type input "2"
type input "25"
click at [436, 84] on div "Manual Label Override" at bounding box center [434, 82] width 73 height 10
type input "25 (25g)"
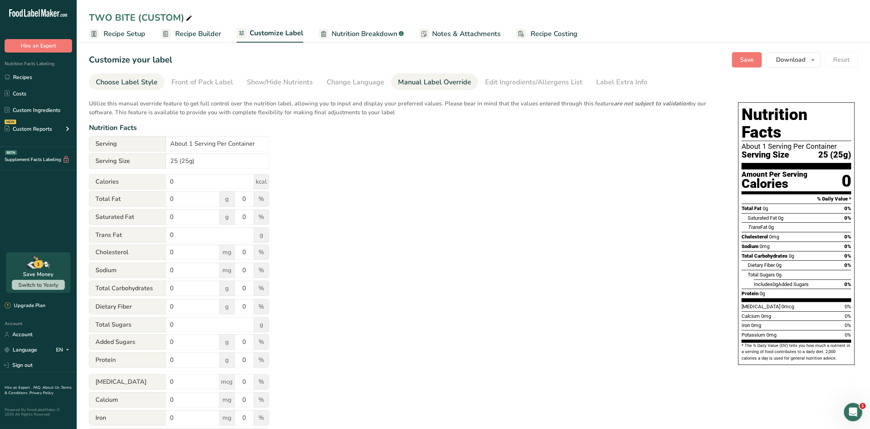
click at [135, 78] on div "Choose Label Style" at bounding box center [127, 82] width 62 height 10
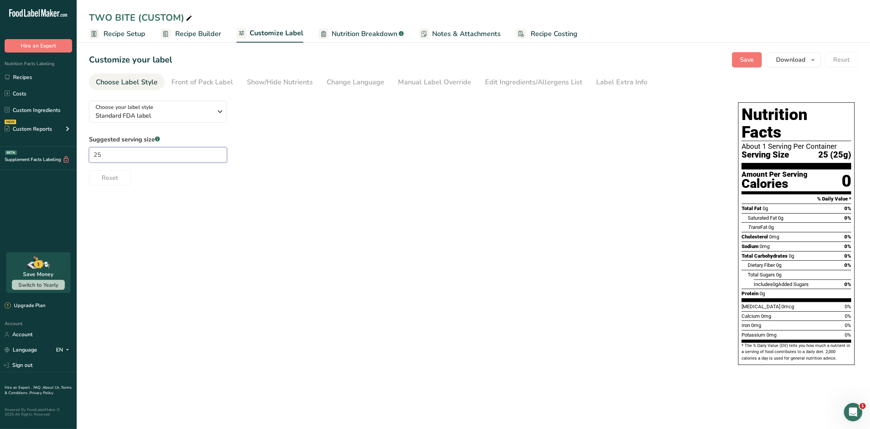
drag, startPoint x: 99, startPoint y: 155, endPoint x: 82, endPoint y: 155, distance: 17.3
click at [93, 155] on input "25" at bounding box center [158, 154] width 138 height 15
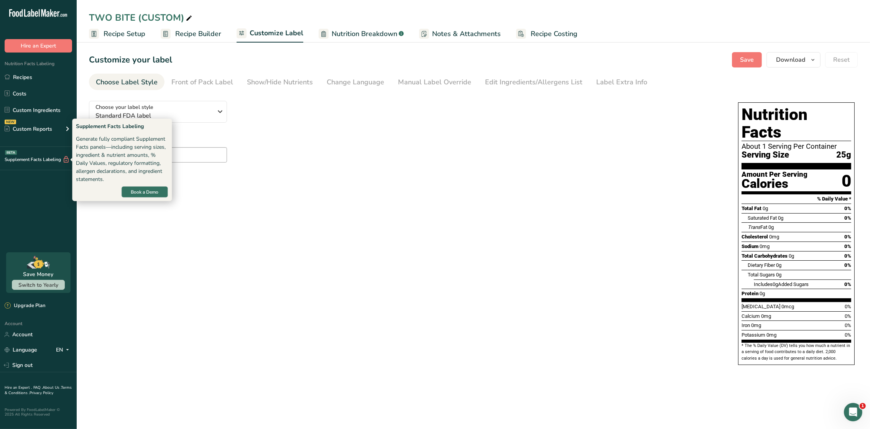
click at [344, 176] on div "Reset" at bounding box center [406, 176] width 634 height 18
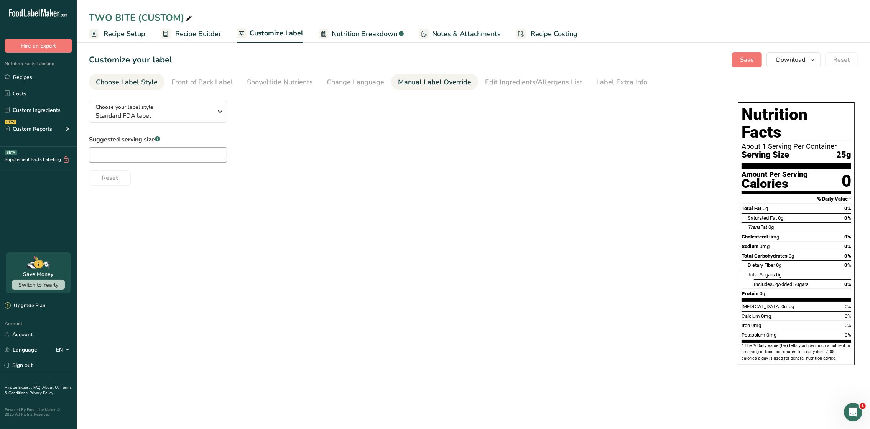
click at [457, 82] on div "Manual Label Override" at bounding box center [434, 82] width 73 height 10
type input "25g"
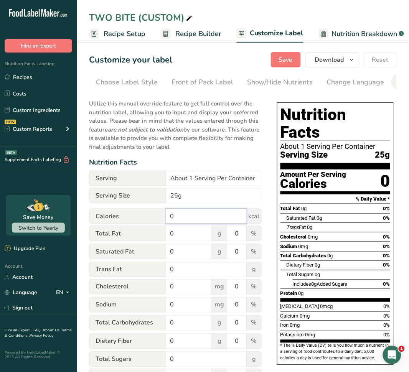
drag, startPoint x: 197, startPoint y: 215, endPoint x: 161, endPoint y: 213, distance: 36.1
click at [161, 215] on div "Calories 0 kcal" at bounding box center [175, 216] width 173 height 15
type input "80"
type input "2"
type input "3"
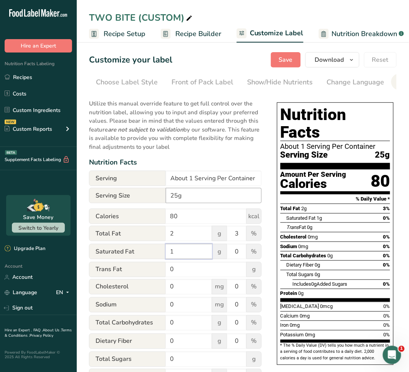
type input "1"
type input "5"
drag, startPoint x: 183, startPoint y: 320, endPoint x: 134, endPoint y: 309, distance: 49.4
click at [134, 309] on form "Serving About 1 Serving Per Container Serving Size 25g Calories 80 kcal Total F…" at bounding box center [175, 334] width 173 height 326
type input "17"
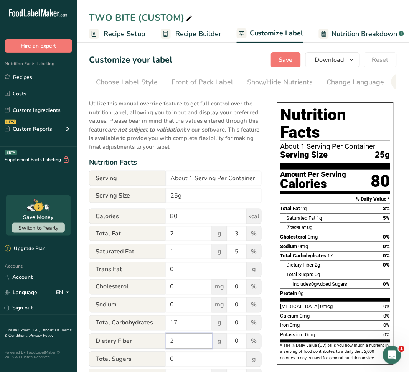
type input "2"
type input "7"
type input "15"
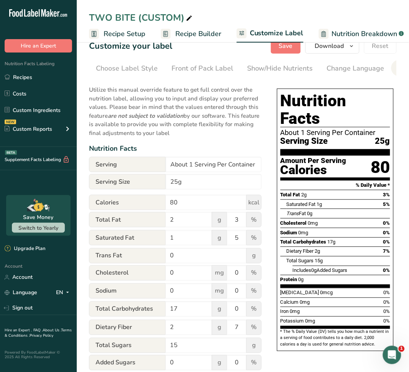
scroll to position [138, 0]
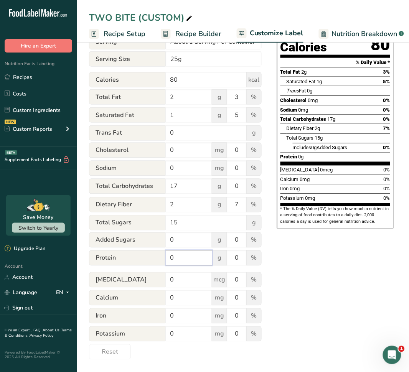
drag, startPoint x: 179, startPoint y: 256, endPoint x: 153, endPoint y: 259, distance: 25.5
click at [153, 259] on div "Protein 0 g 0 %" at bounding box center [175, 258] width 173 height 16
type input "1"
type input "20"
type input "2"
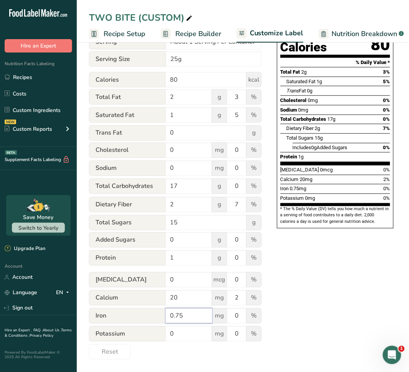
type input "0.75"
type input "4"
type input "150"
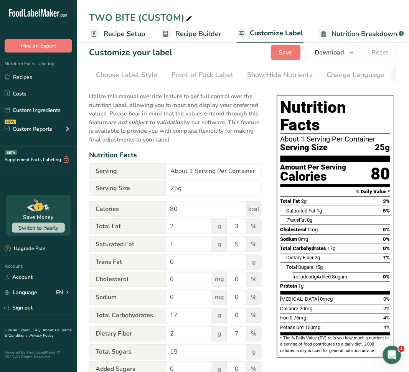
scroll to position [0, 0]
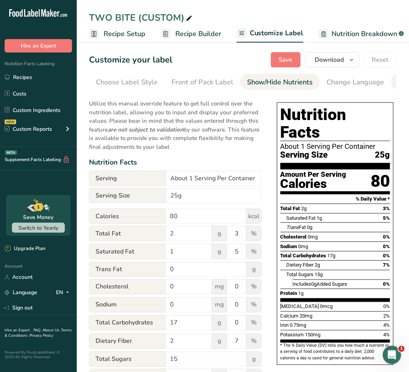
type input "4"
click at [273, 85] on div "Show/Hide Nutrients" at bounding box center [280, 82] width 66 height 10
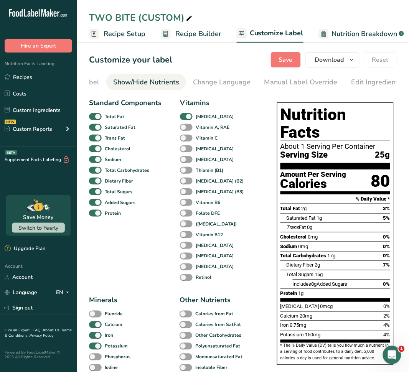
scroll to position [0, 148]
click at [182, 115] on span at bounding box center [186, 116] width 13 height 7
click at [182, 115] on input "[MEDICAL_DATA]" at bounding box center [182, 116] width 5 height 5
checkbox input "false"
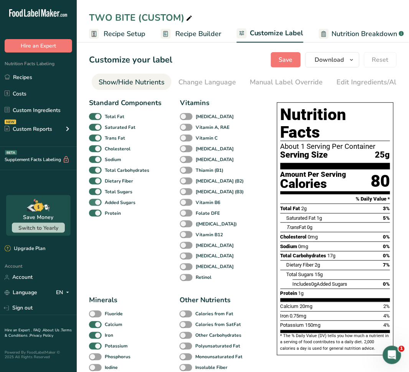
click at [109, 206] on b "Added Sugars" at bounding box center [120, 202] width 31 height 7
click at [94, 205] on input "Added Sugars" at bounding box center [91, 202] width 5 height 5
checkbox input "false"
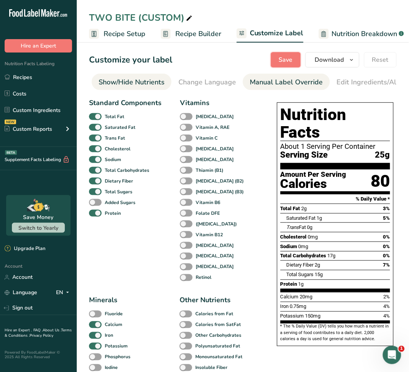
drag, startPoint x: 286, startPoint y: 58, endPoint x: 284, endPoint y: 75, distance: 17.4
click at [286, 58] on span "Save" at bounding box center [286, 59] width 14 height 9
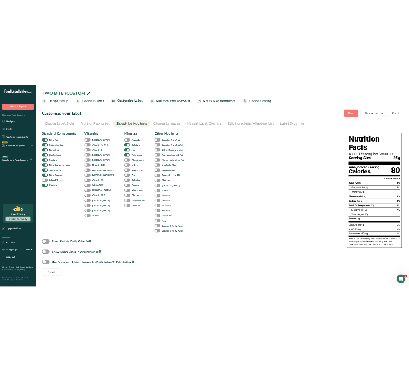
scroll to position [0, 0]
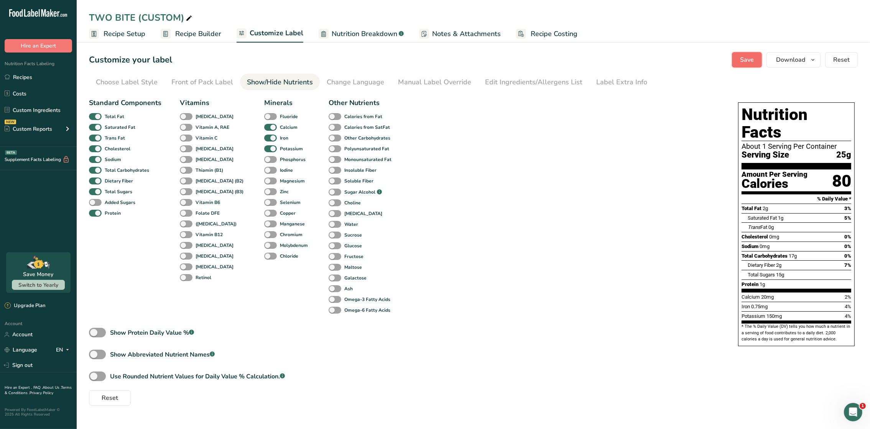
click at [742, 58] on span "Save" at bounding box center [747, 59] width 14 height 9
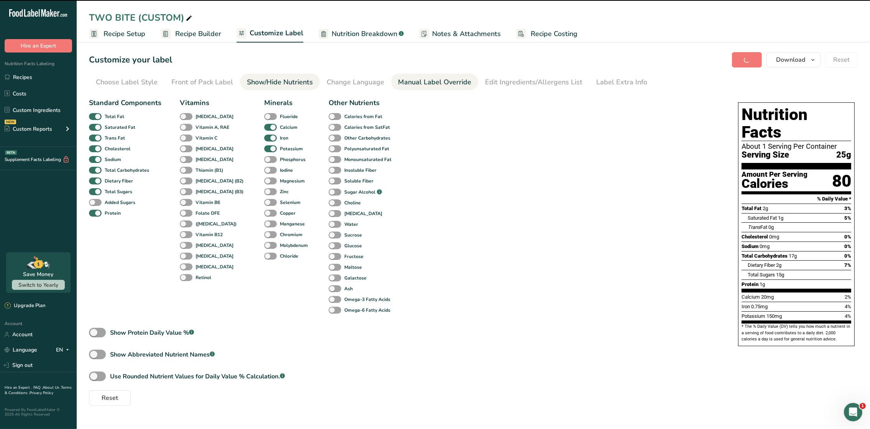
click at [432, 86] on div "Manual Label Override" at bounding box center [434, 82] width 73 height 10
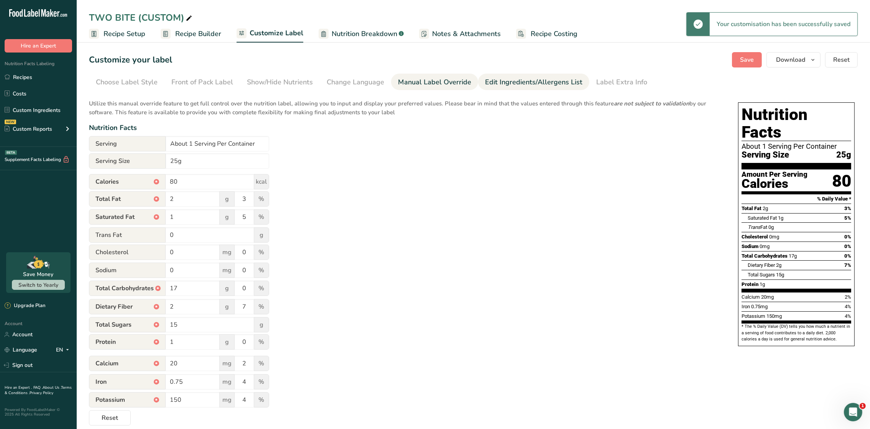
click at [531, 74] on link "Edit Ingredients/Allergens List" at bounding box center [533, 82] width 97 height 17
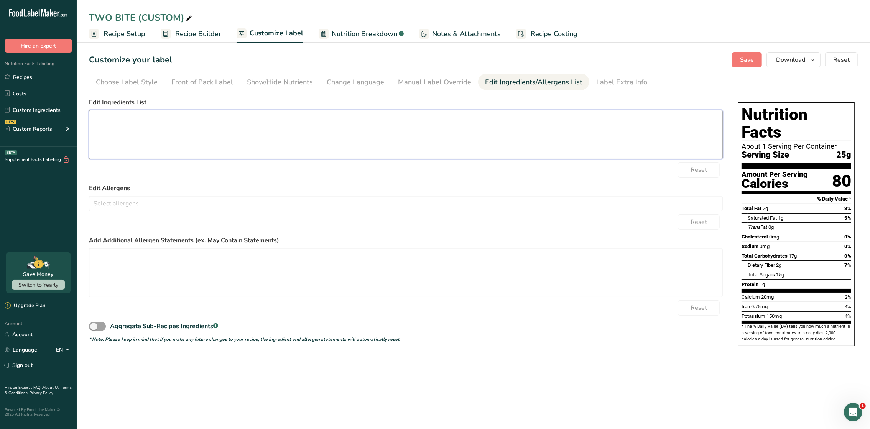
click at [214, 141] on textarea at bounding box center [406, 134] width 634 height 49
paste textarea "Medjool Dates, Vegan Dark Chocolate (Cocoa Mass, Cocoa Butter, Natural Vanilla …"
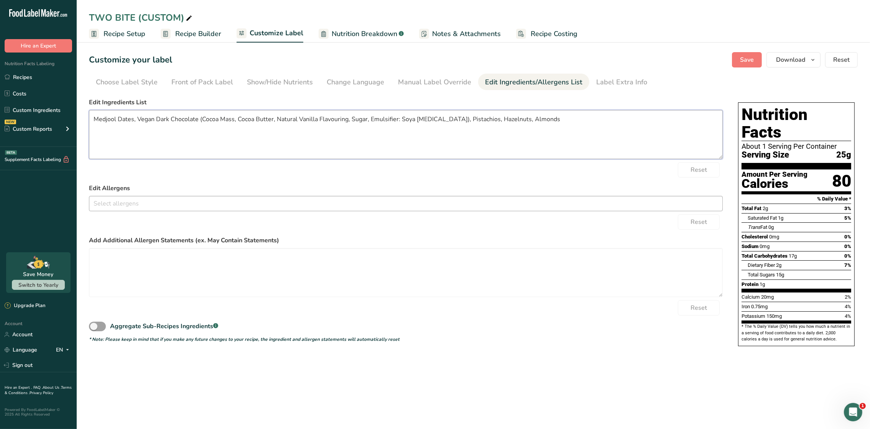
type textarea "Medjool Dates, Vegan Dark Chocolate (Cocoa Mass, Cocoa Butter, Natural Vanilla …"
click at [173, 206] on input "text" at bounding box center [405, 203] width 633 height 12
type input "PIST"
type input "HAZE"
type input "ALMO"
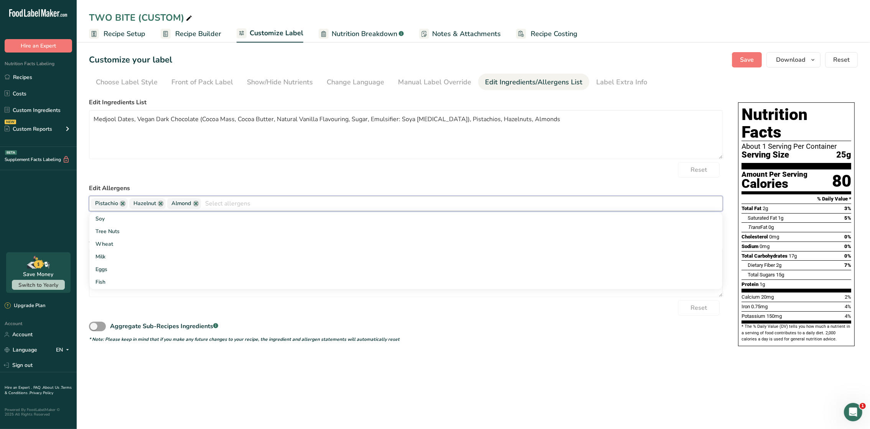
click at [491, 324] on div "Aggregate Sub-Recipes Ingredients .a-a{fill:#347362;}.b-a{fill:#fff;}" at bounding box center [406, 324] width 634 height 17
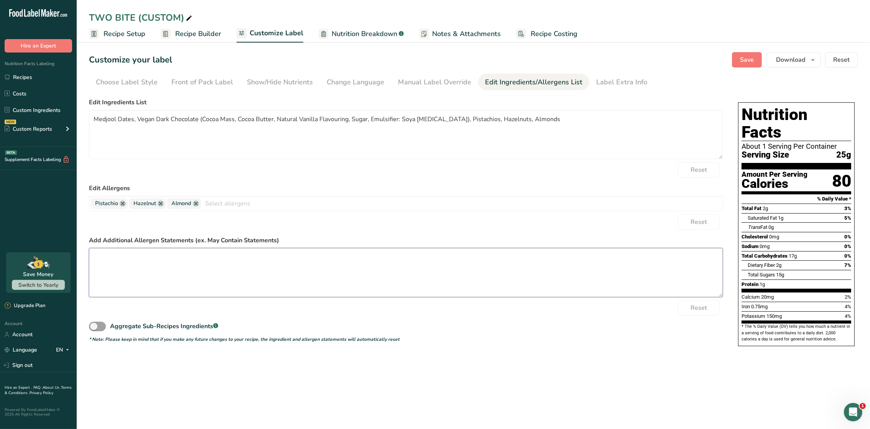
click at [286, 255] on textarea at bounding box center [406, 272] width 634 height 49
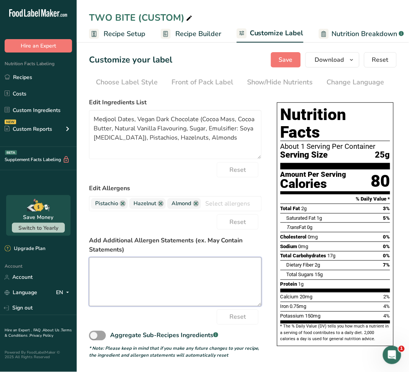
click at [174, 291] on textarea at bounding box center [175, 281] width 173 height 49
type textarea "<"
type textarea "m"
type textarea "May Contain: Pit Fragments, Tree Nuts, Soy."
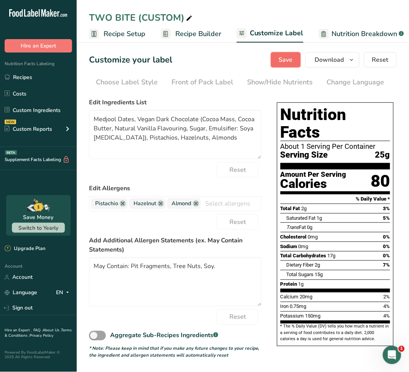
click at [279, 61] on button "Save" at bounding box center [286, 59] width 30 height 15
type textarea "Medjool Dates, Vegan Dark Chocolate (Cocoa Mass, Cocoa Butter, Natural Vanilla …"
type textarea "May Contain: Pit Fragments, Tree Nuts, Soy."
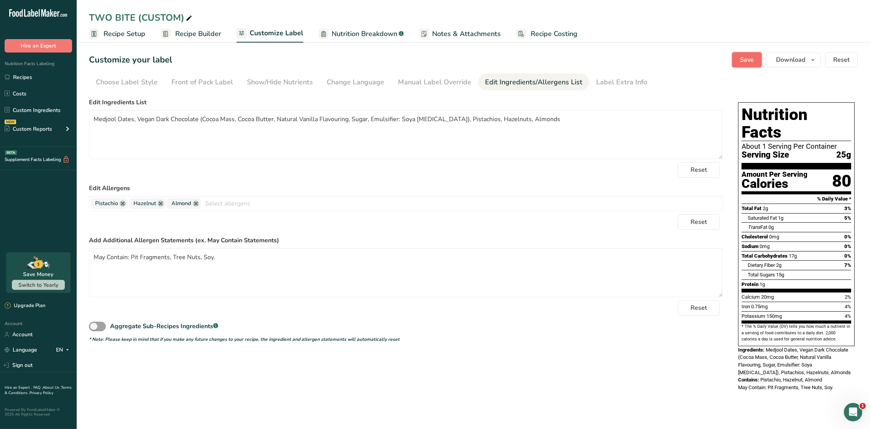
click at [746, 58] on span "Save" at bounding box center [747, 59] width 14 height 9
click at [789, 62] on span "Download" at bounding box center [790, 59] width 29 height 9
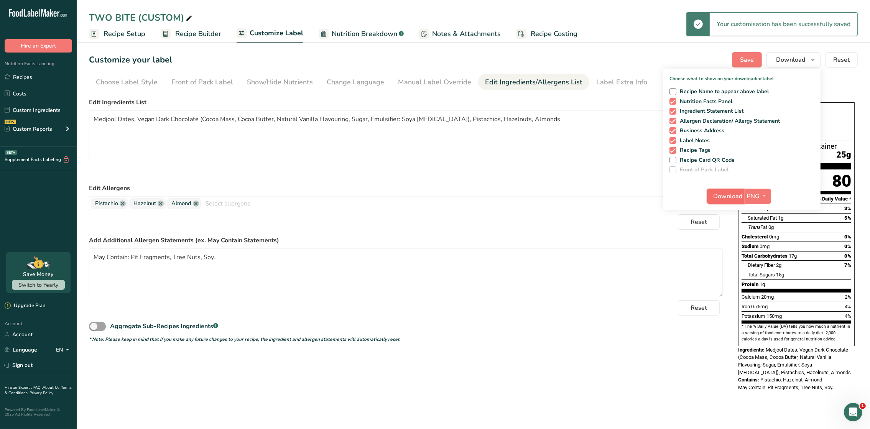
click at [730, 193] on span "Download" at bounding box center [728, 196] width 29 height 9
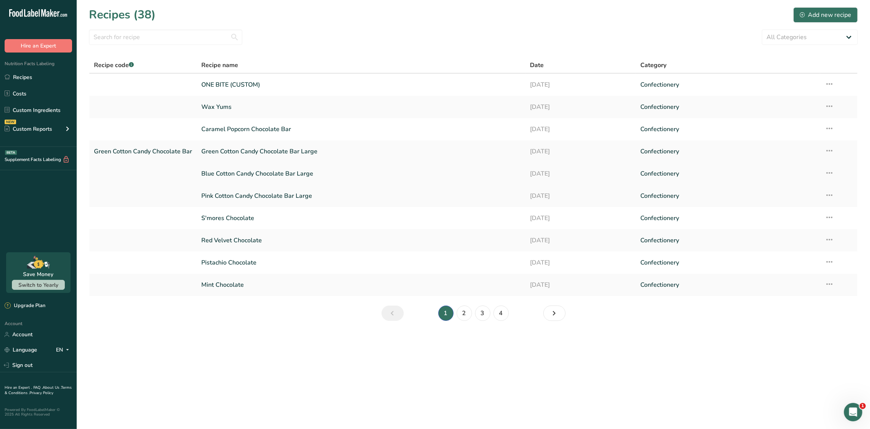
click at [224, 131] on link "Caramel Popcorn Chocolate Bar" at bounding box center [360, 129] width 319 height 16
